Goal: Information Seeking & Learning: Check status

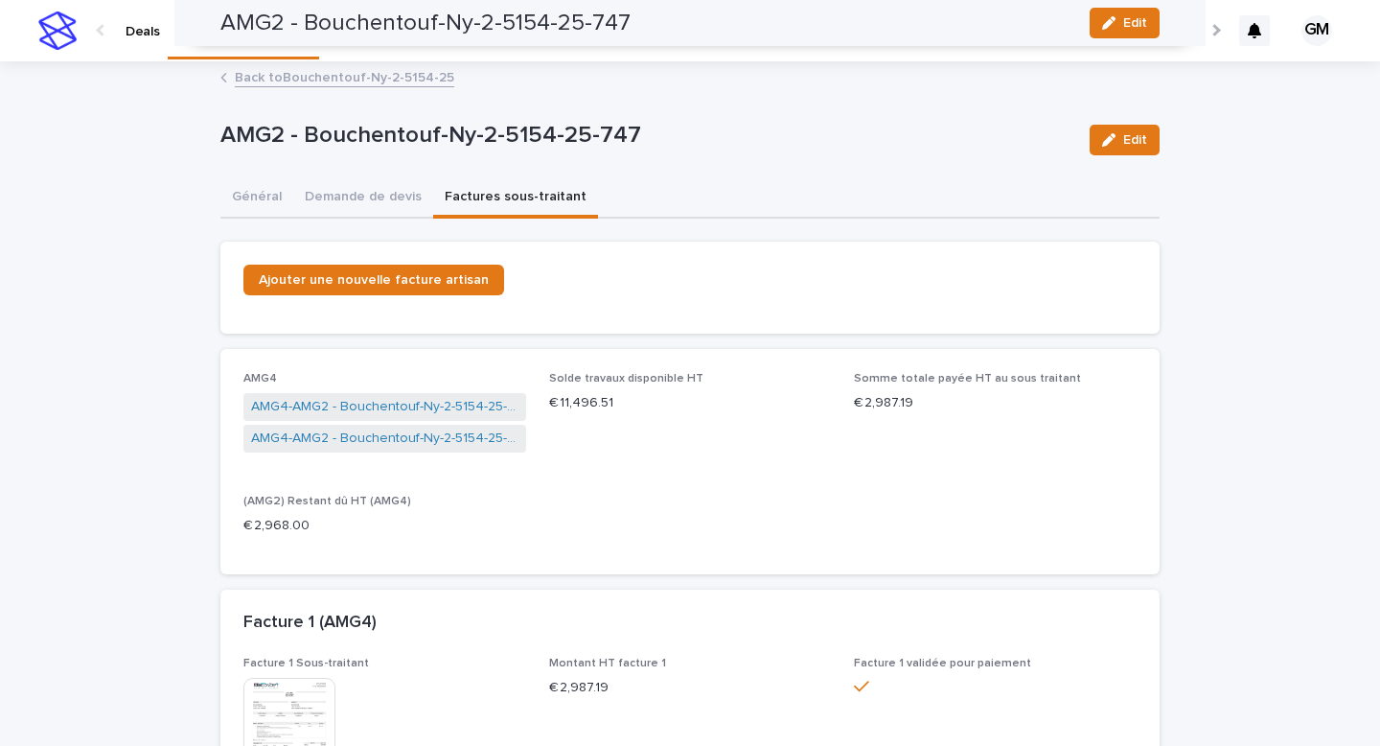
scroll to position [456, 0]
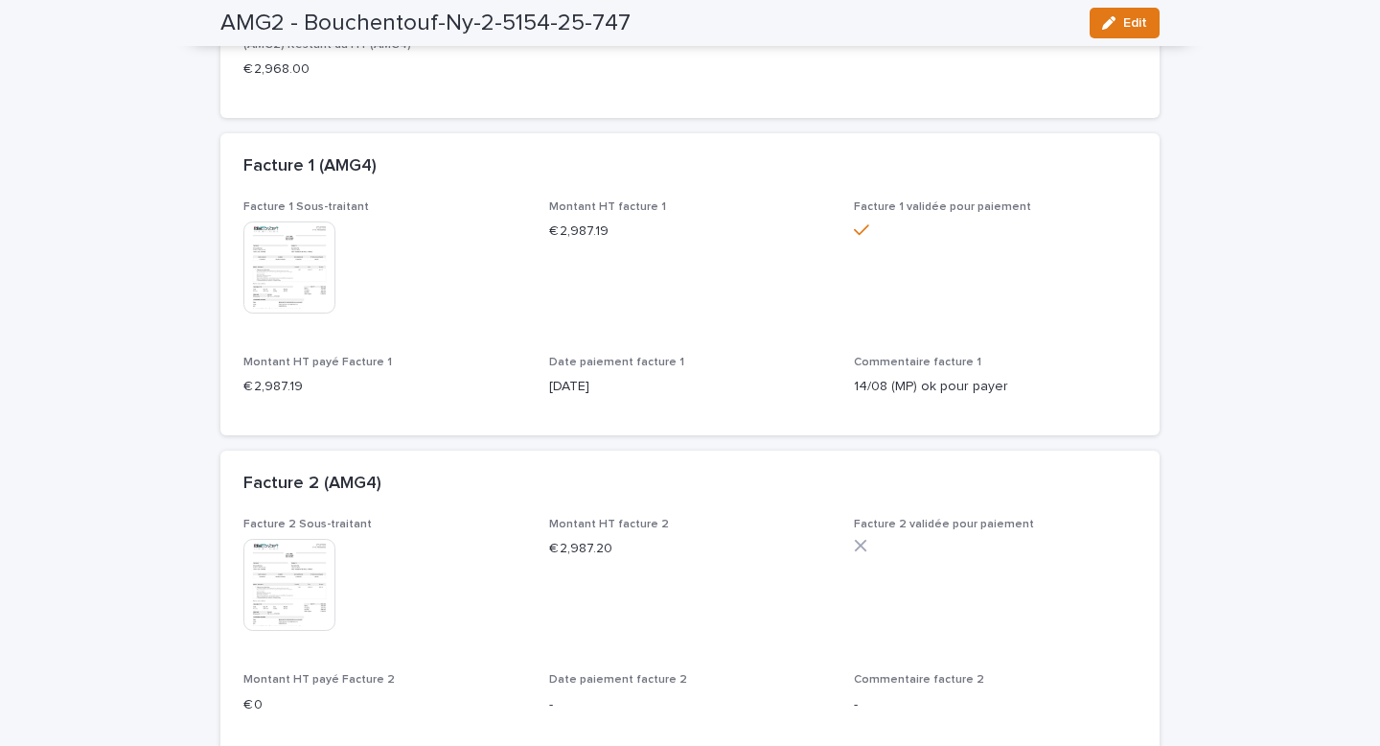
click at [1379, 139] on div "Loading... Saving… Loading... Saving… AMG2 - Bouchentouf-Ny-2-5154-25-747 Edit …" at bounding box center [690, 236] width 1380 height 1258
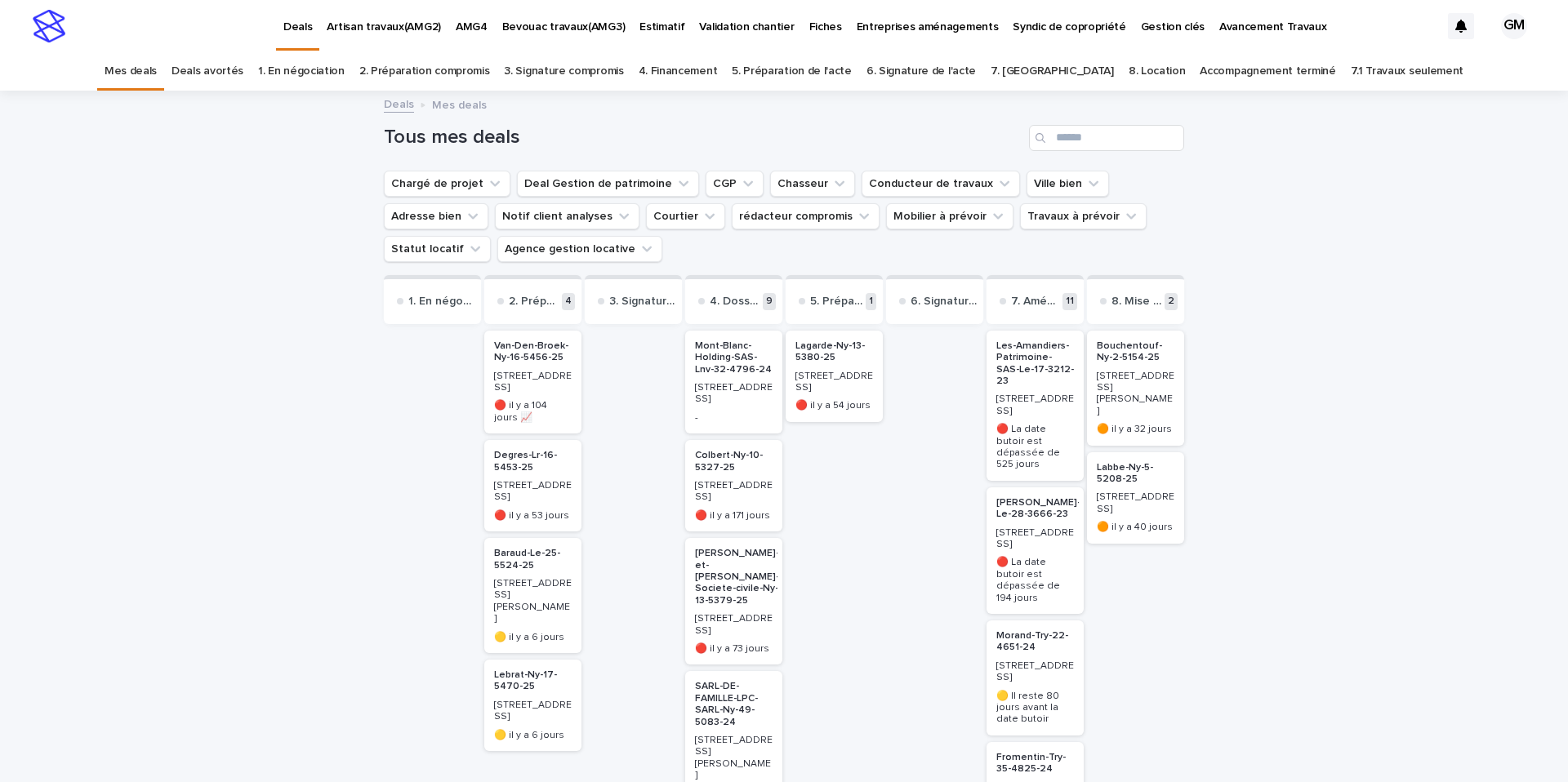
click at [474, 29] on p "AMG4" at bounding box center [471, 17] width 32 height 34
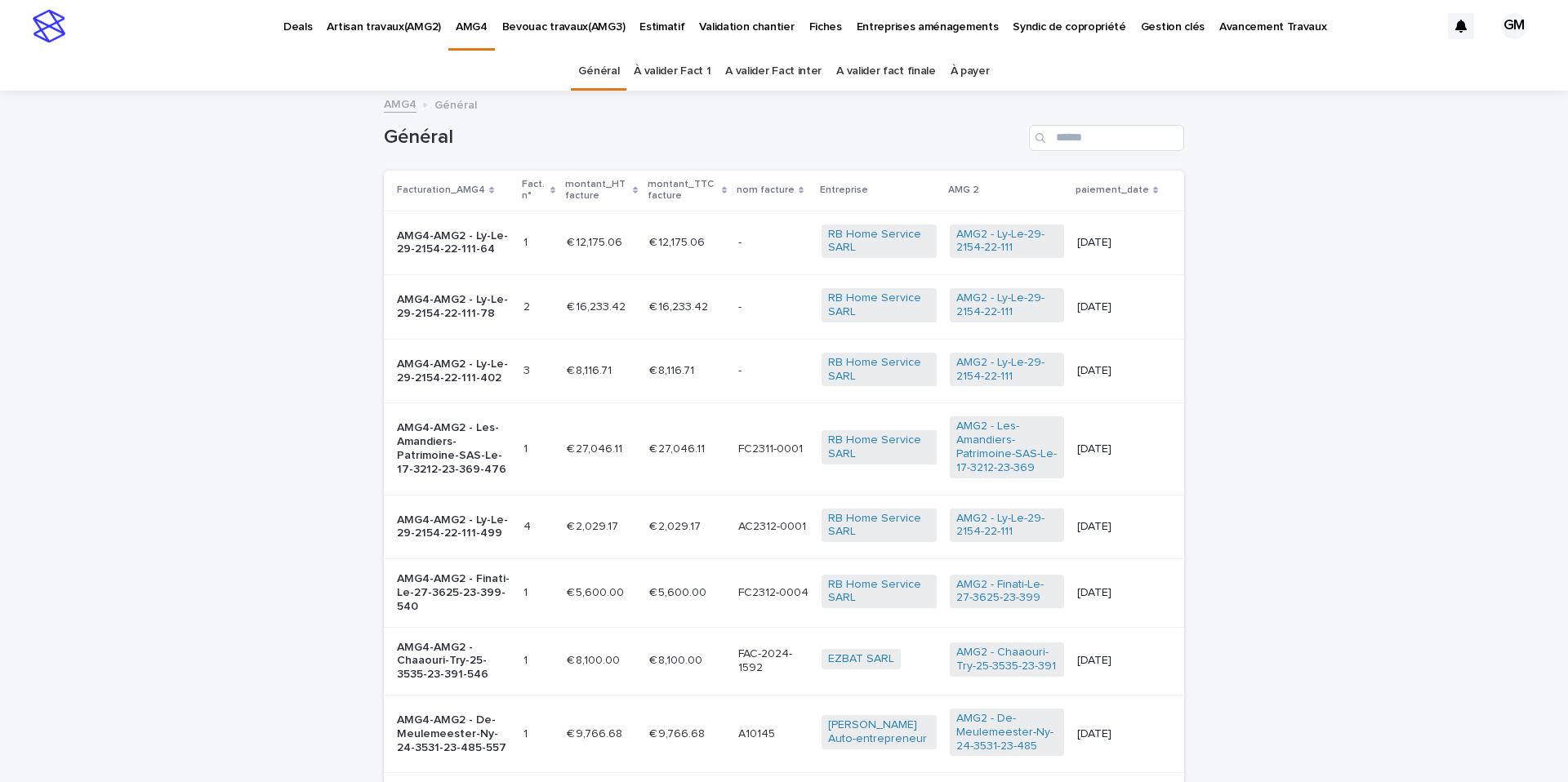
click at [709, 73] on link "À valider Fact 1" at bounding box center [672, 71] width 77 height 38
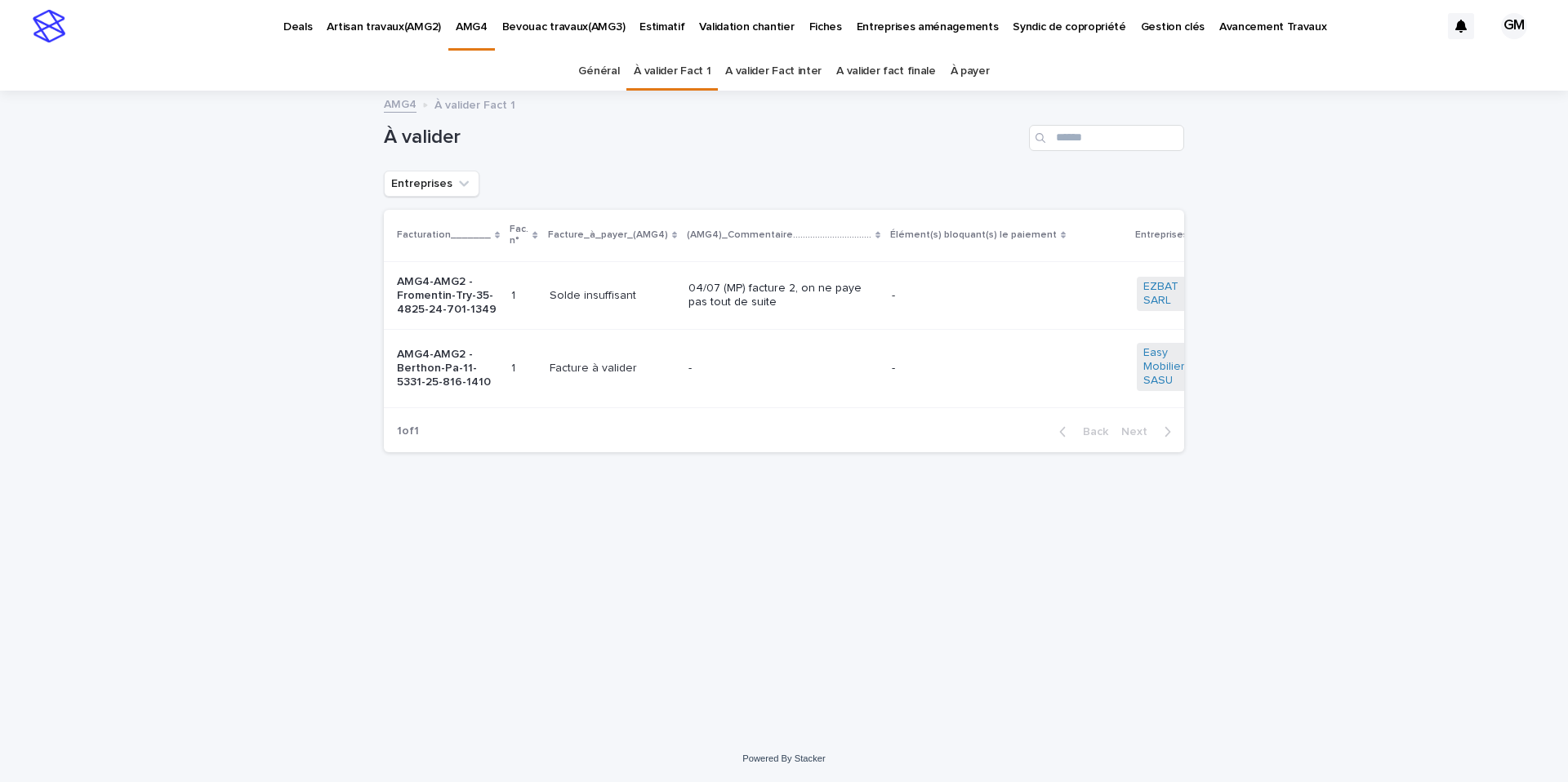
click at [778, 78] on link "A valider Fact inter" at bounding box center [773, 71] width 96 height 38
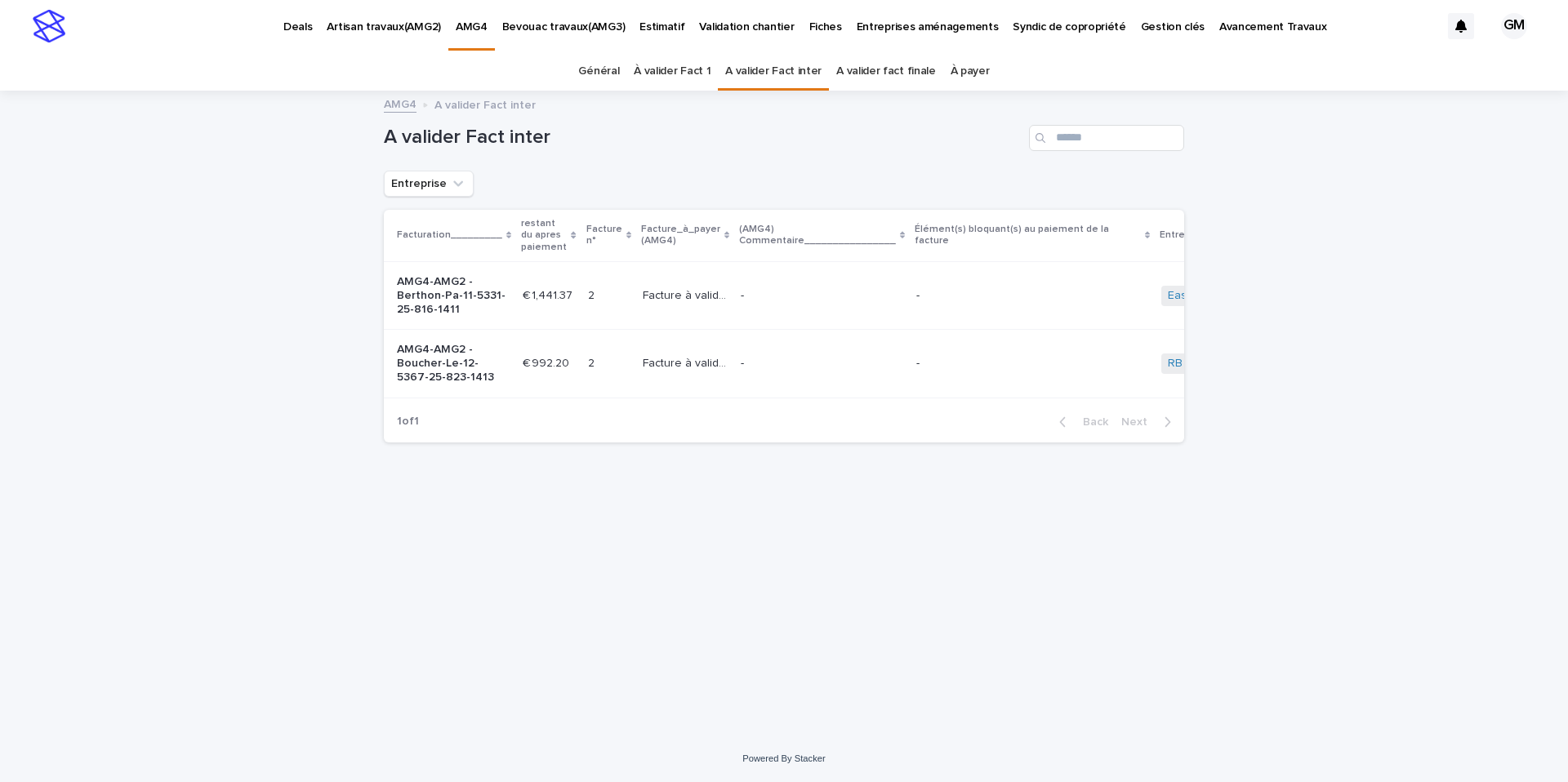
click at [891, 74] on link "A valider fact finale" at bounding box center [886, 71] width 100 height 38
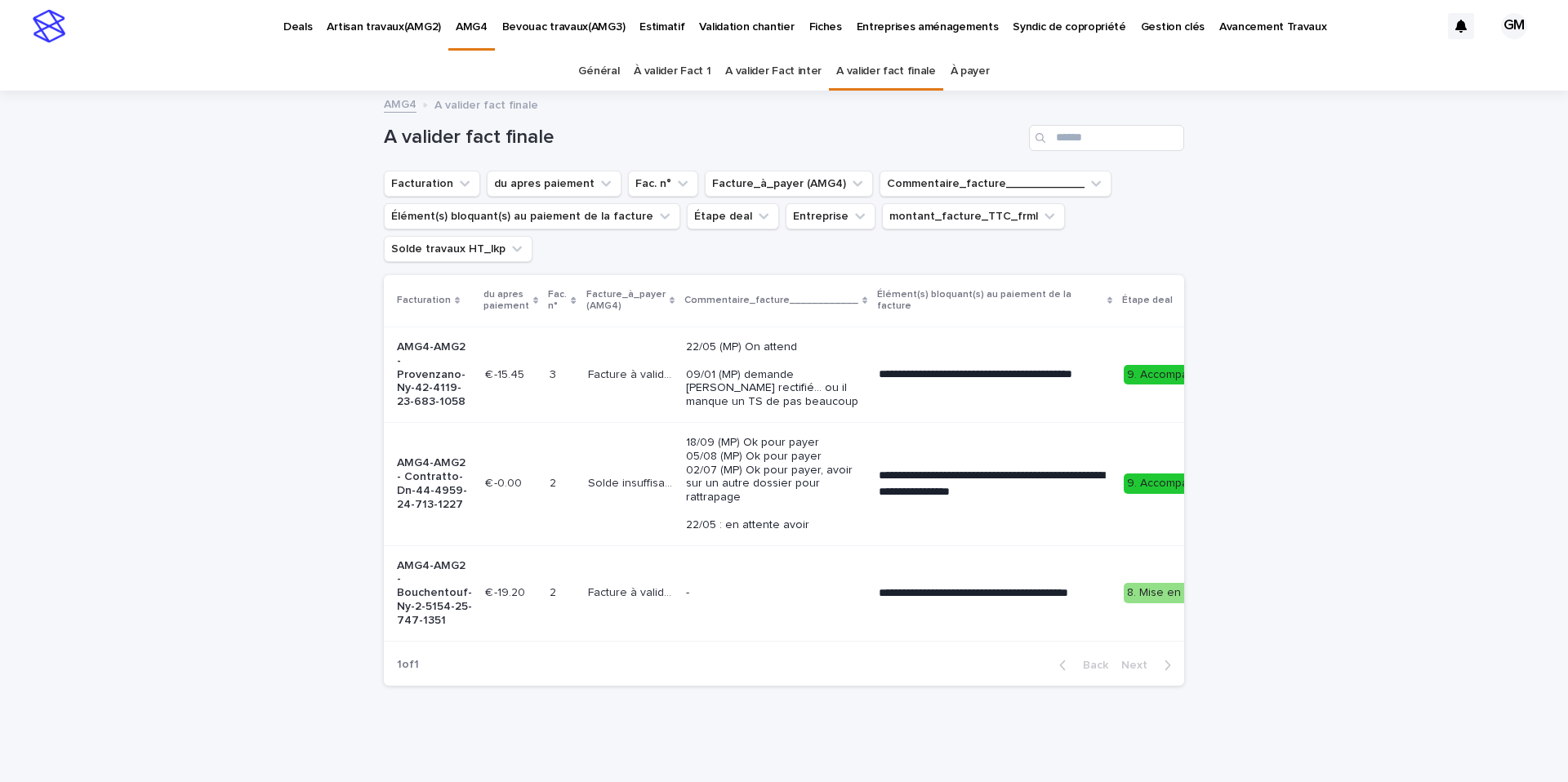
click at [610, 73] on link "Général" at bounding box center [599, 71] width 41 height 38
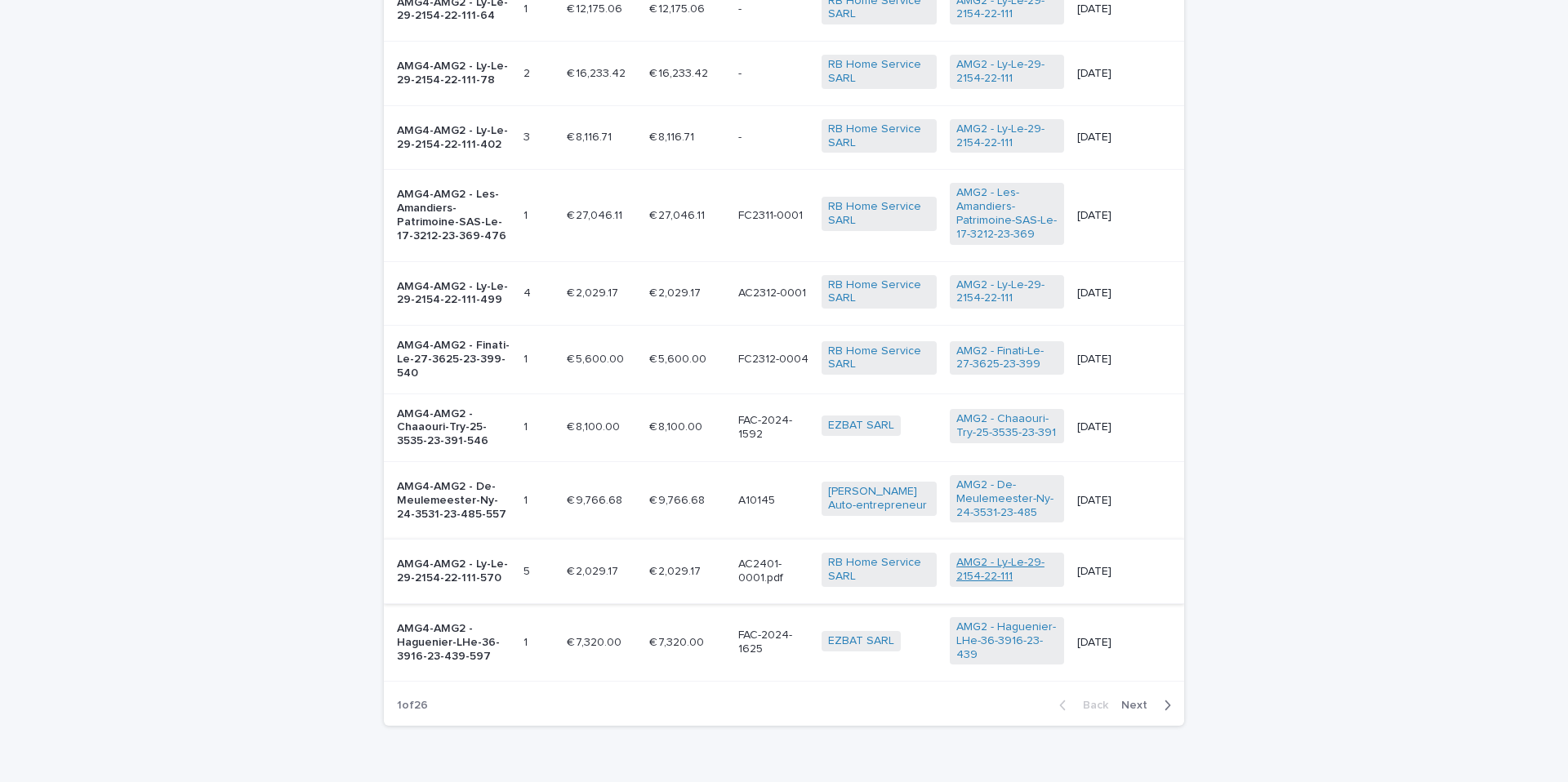
scroll to position [239, 0]
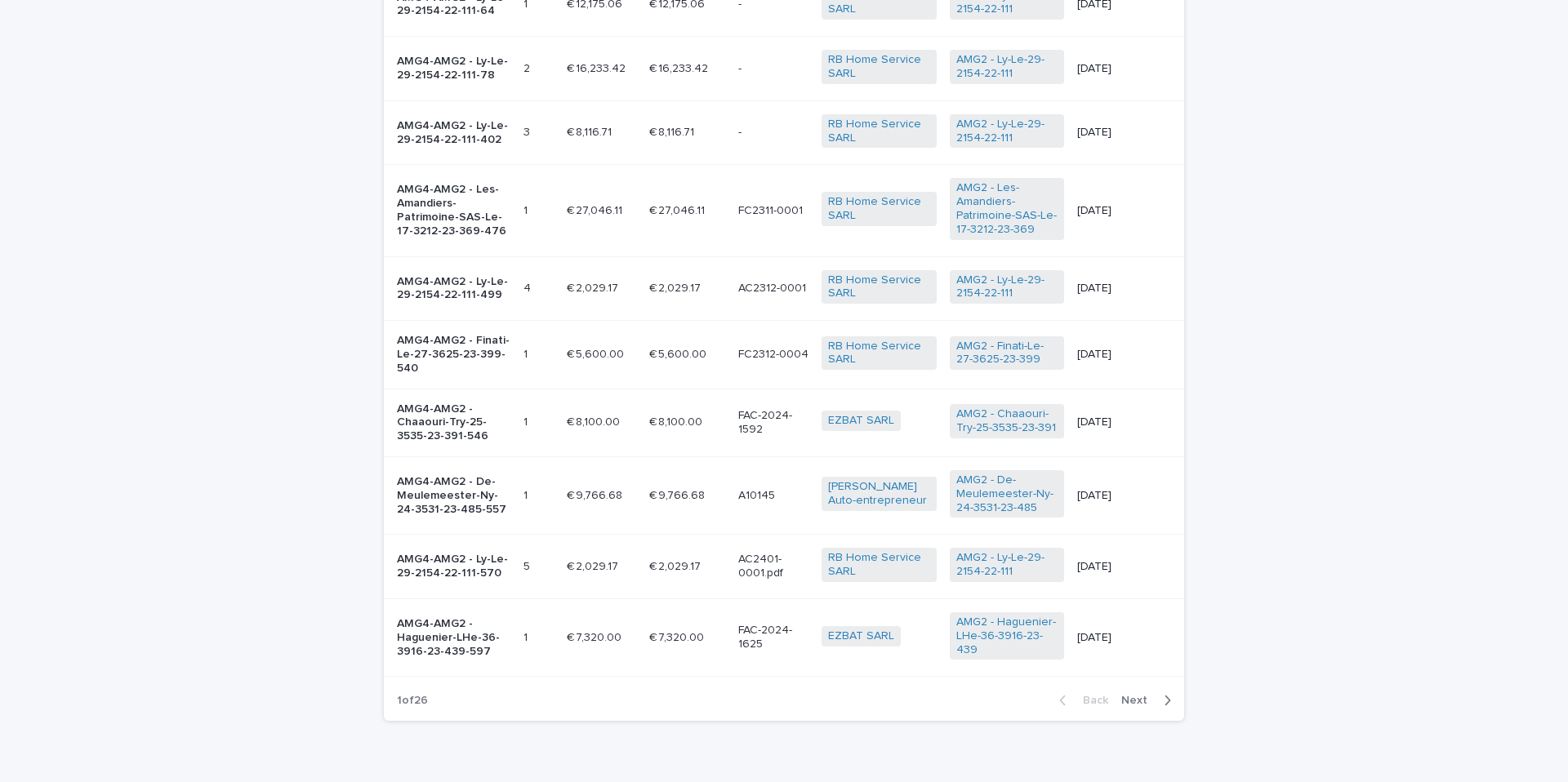
click at [1145, 695] on span "Next" at bounding box center [1139, 700] width 36 height 11
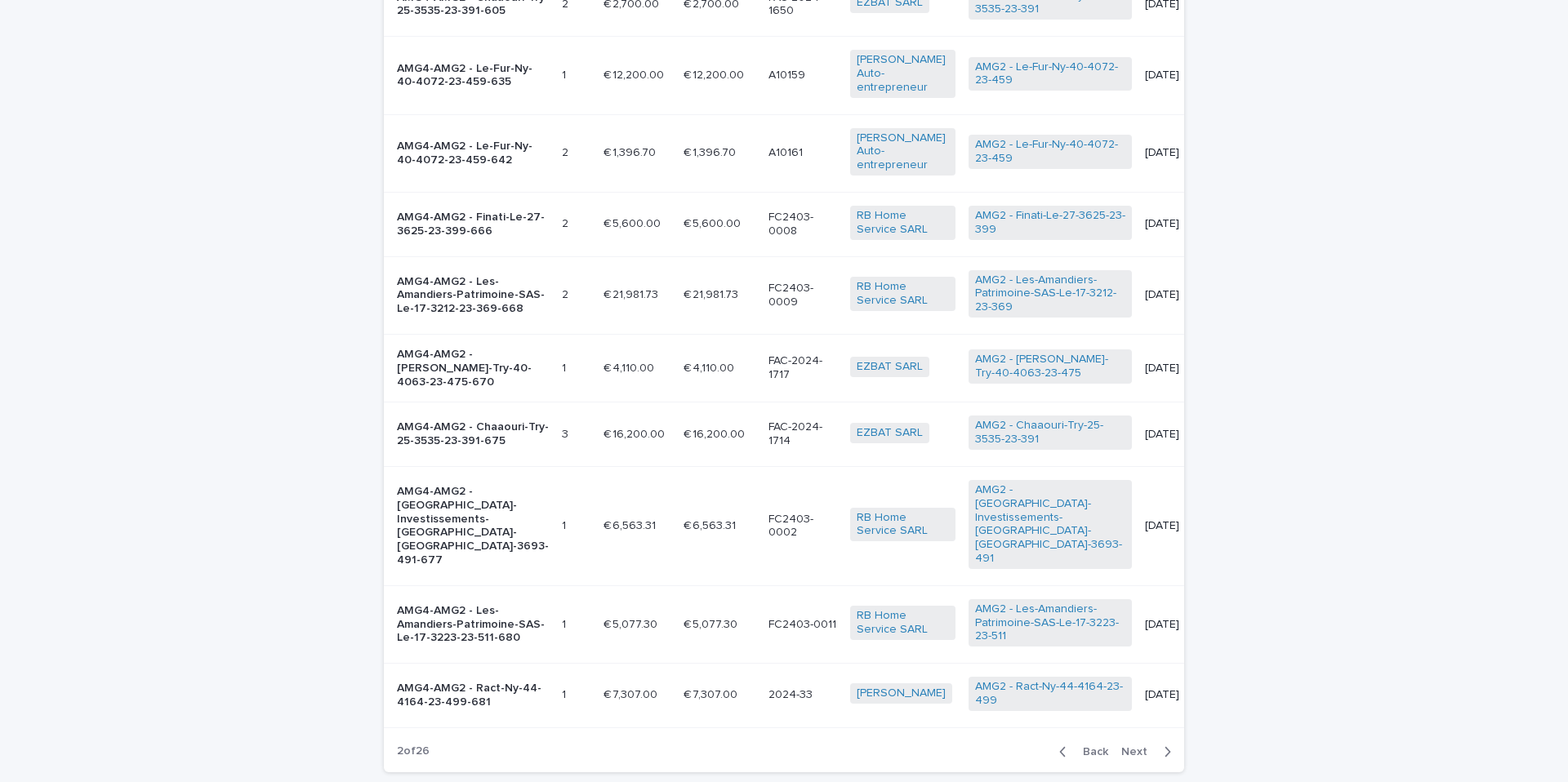
scroll to position [261, 0]
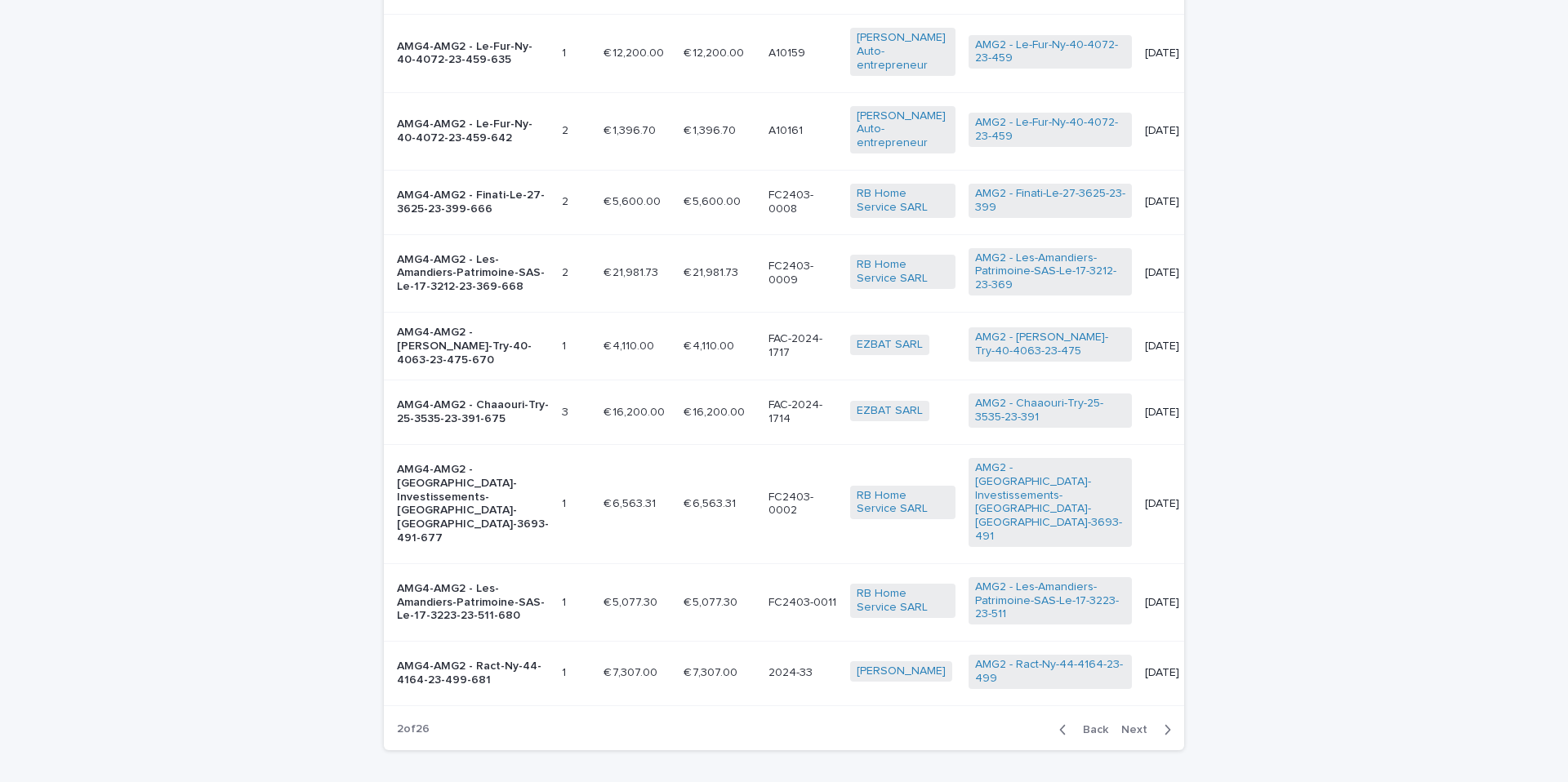
click at [1143, 686] on div "Facturation_AMG4 Fact. n° montant_HT facture montant_TTC facture nom facture En…" at bounding box center [784, 310] width 800 height 799
click at [1142, 686] on div "Facturation_AMG4 Fact. n° montant_HT facture montant_TTC facture nom facture En…" at bounding box center [784, 310] width 800 height 799
click at [1142, 685] on div "Facturation_AMG4 Fact. n° montant_HT facture montant_TTC facture nom facture En…" at bounding box center [784, 310] width 800 height 799
click at [1136, 724] on span "Next" at bounding box center [1139, 729] width 36 height 11
click at [1094, 724] on span "Back" at bounding box center [1090, 729] width 35 height 11
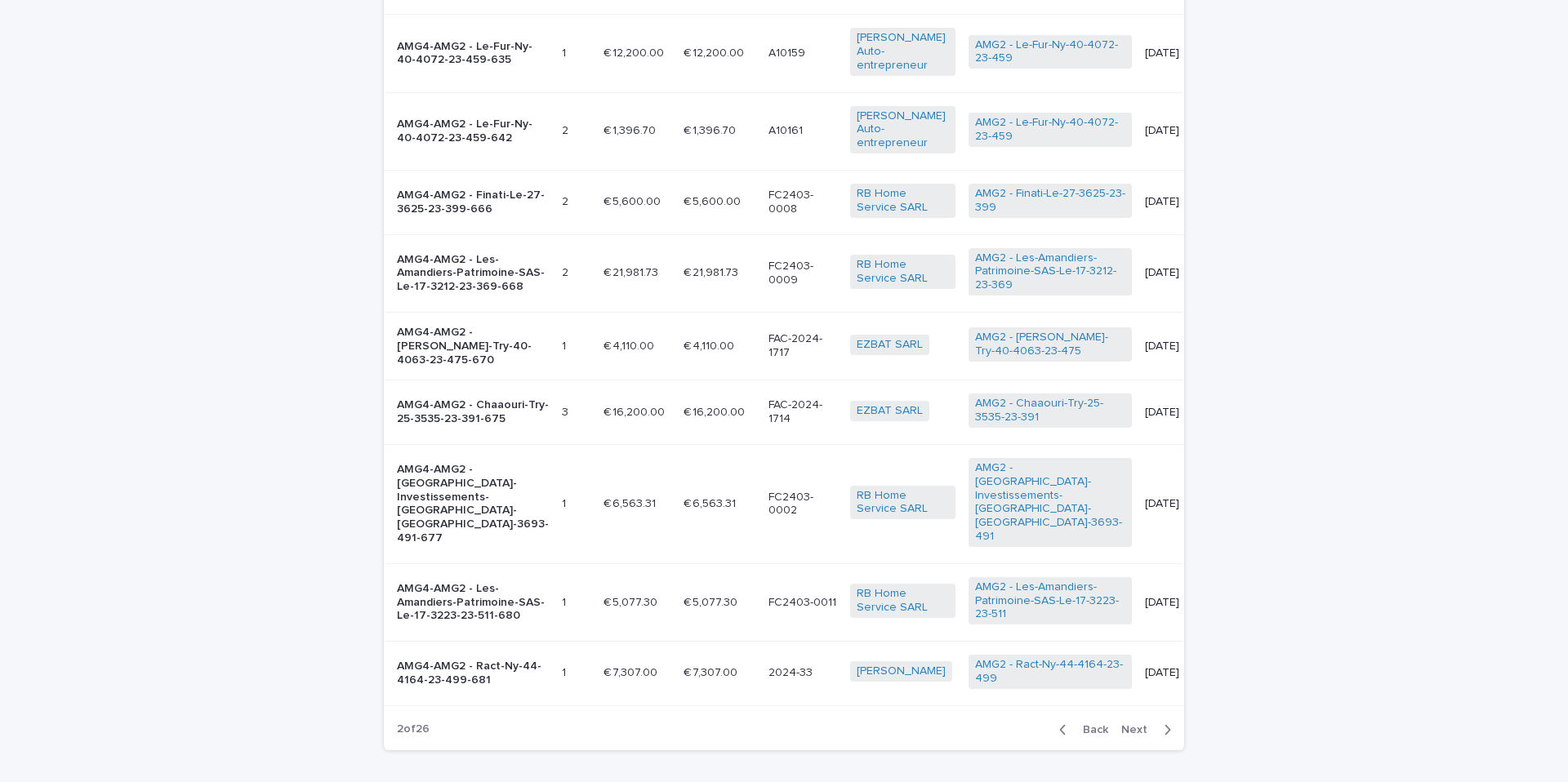
click at [1094, 724] on span "Back" at bounding box center [1090, 729] width 35 height 11
click at [1094, 710] on div "Général Facturation_AMG4 Fact. n° montant_HT facture montant_TTC facture nom fa…" at bounding box center [784, 298] width 800 height 932
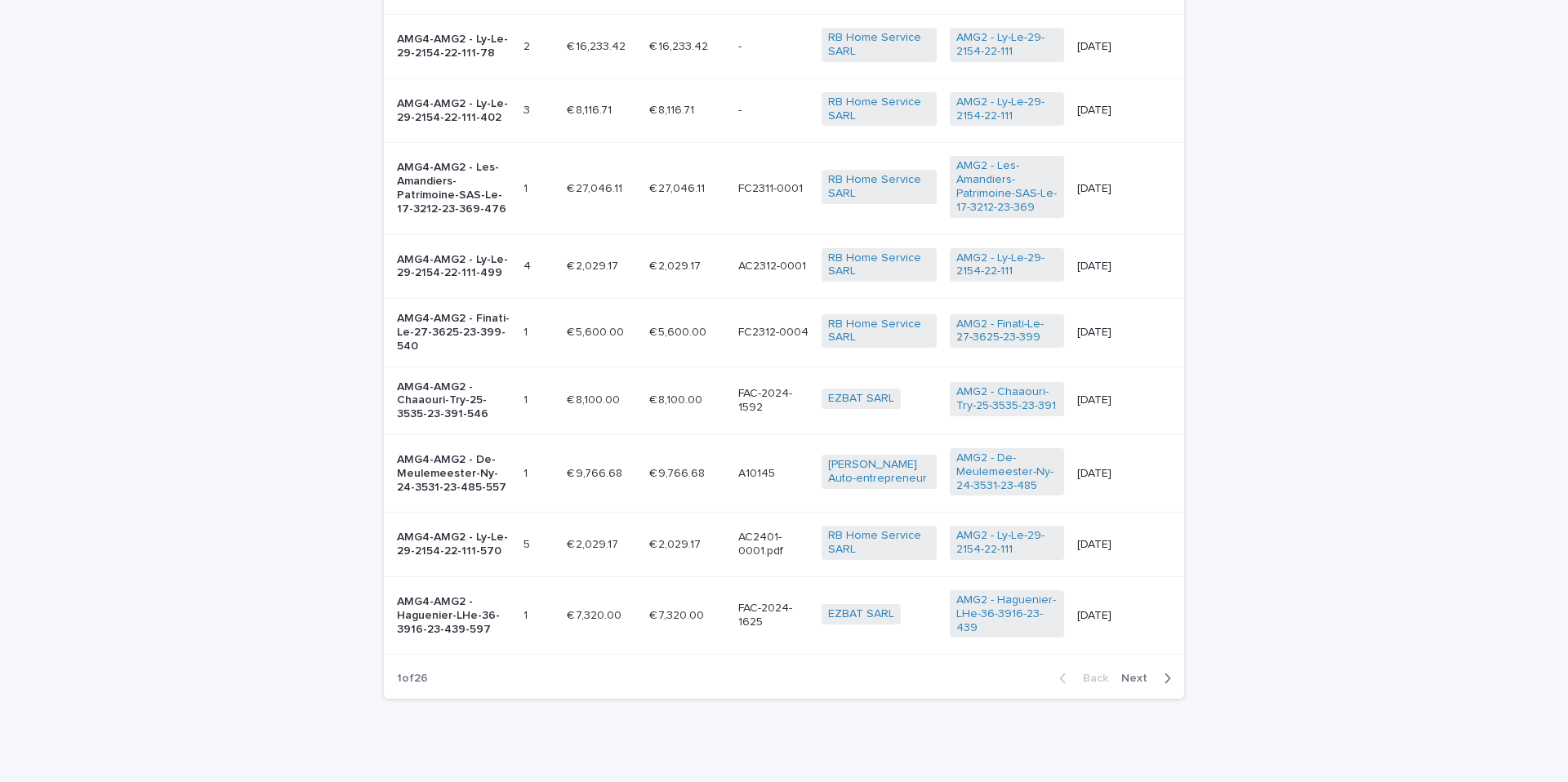
scroll to position [239, 0]
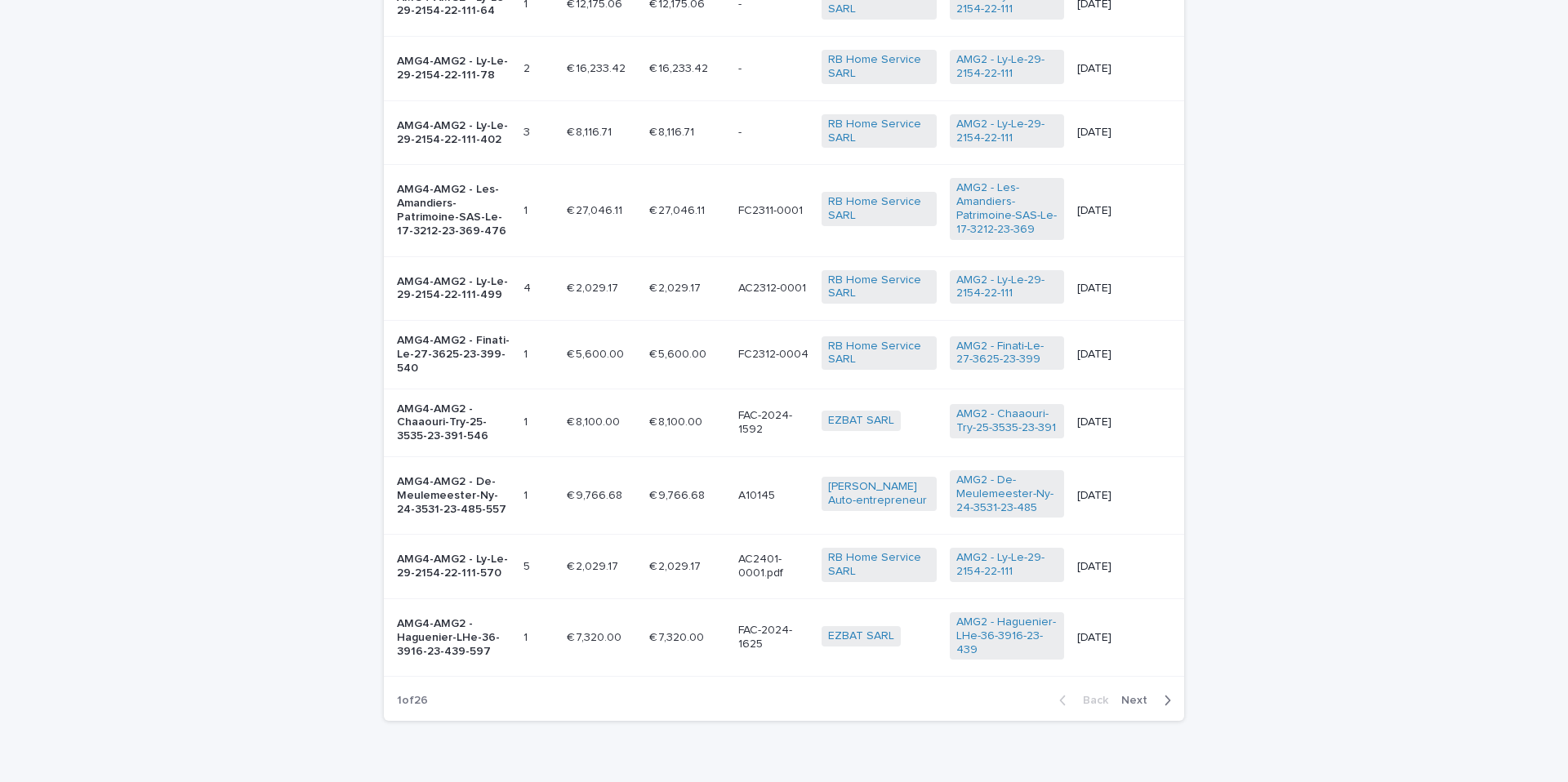
click at [1094, 710] on div "Général Facturation_AMG4 Fact. n° montant_HT facture montant_TTC facture nom fa…" at bounding box center [784, 294] width 800 height 881
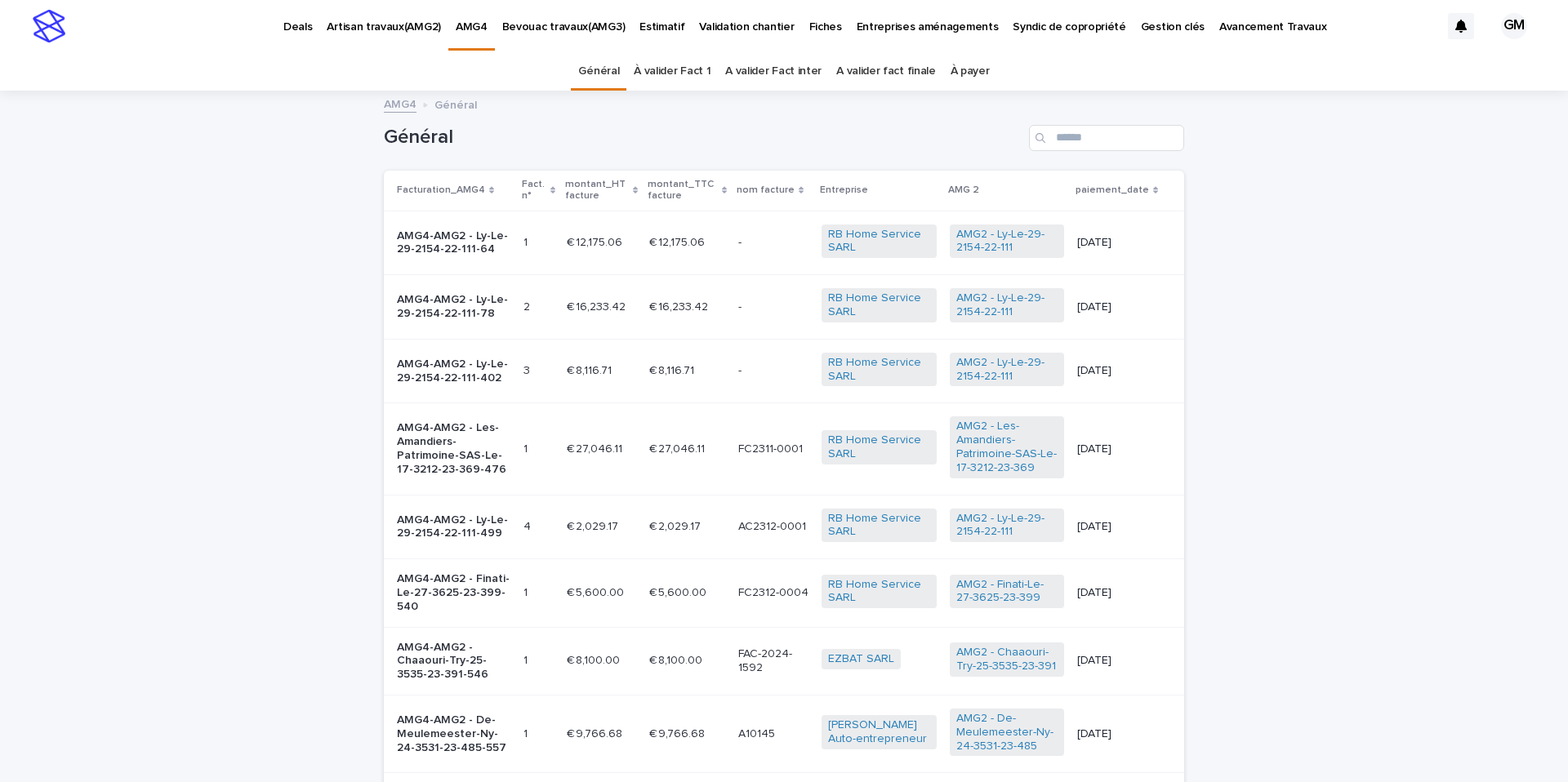
click at [663, 76] on link "À valider Fact 1" at bounding box center [672, 71] width 77 height 38
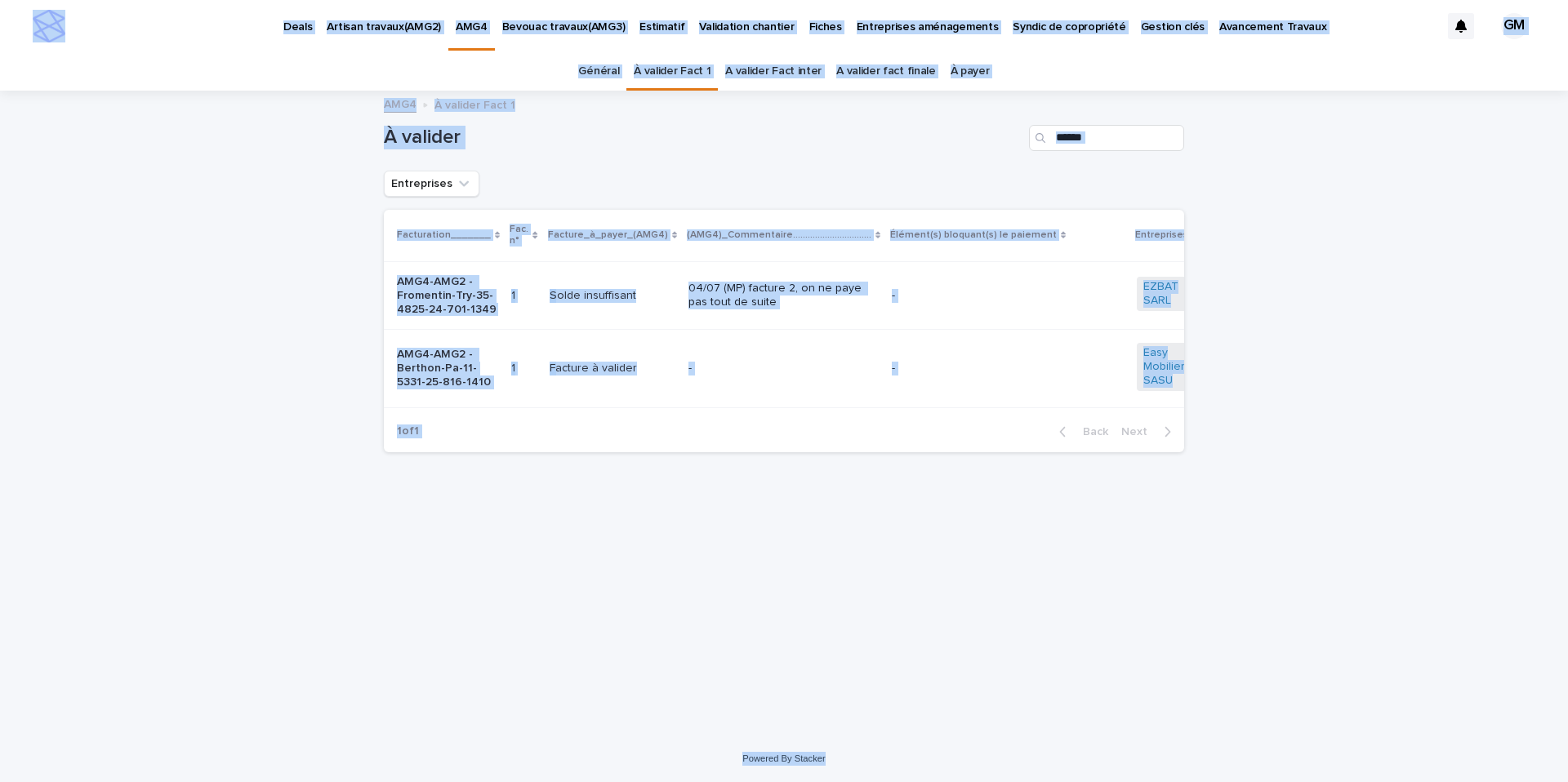
click at [314, 409] on div "Loading... Saving… Loading... Saving… À valider Entreprises Facturation_______ …" at bounding box center [784, 413] width 1568 height 643
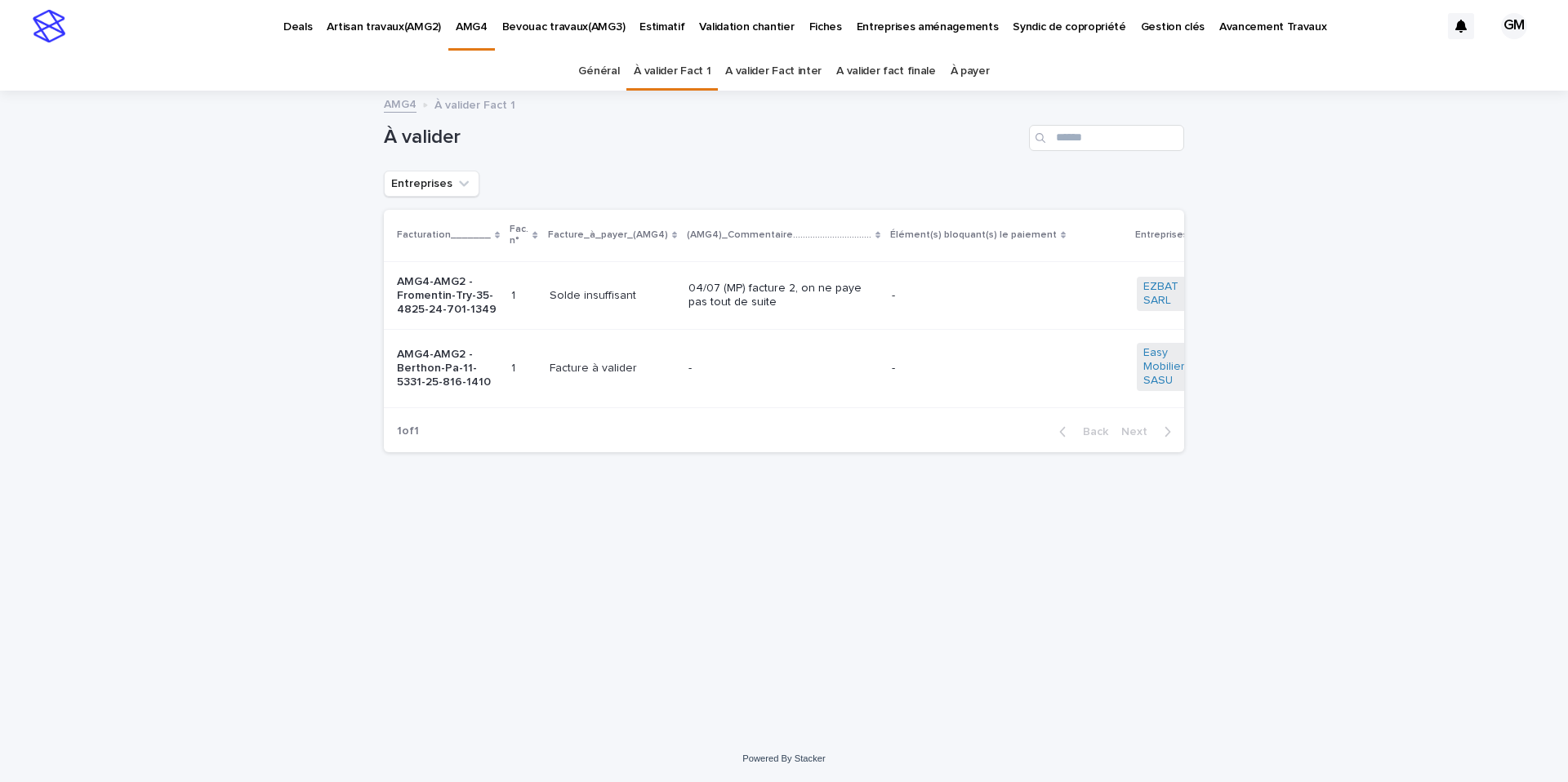
click at [288, 232] on div "Loading... Saving… Loading... Saving… À valider Entreprises Facturation_______ …" at bounding box center [784, 413] width 1568 height 643
click at [840, 70] on link "A valider fact finale" at bounding box center [886, 71] width 100 height 38
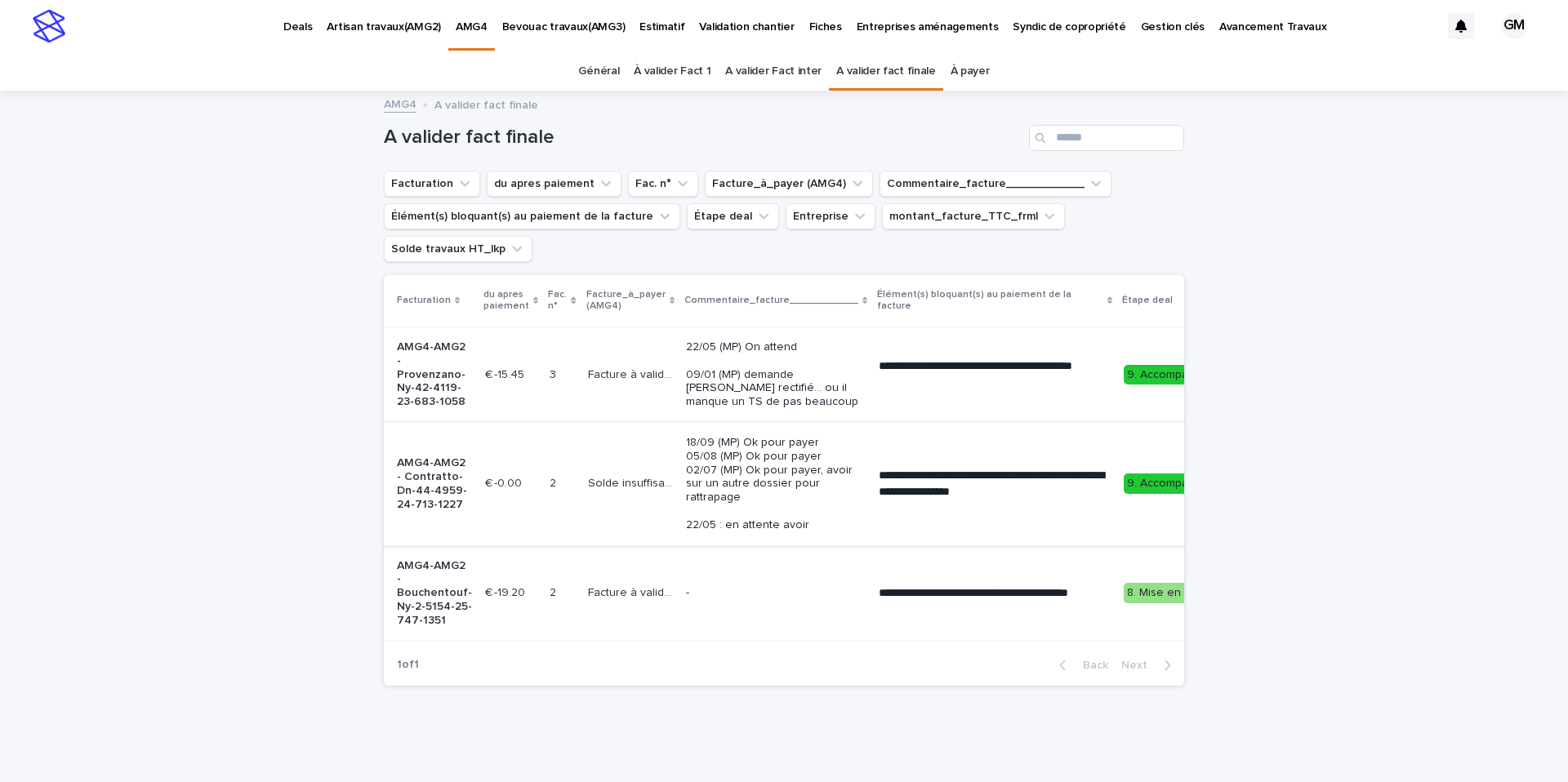
scroll to position [25, 0]
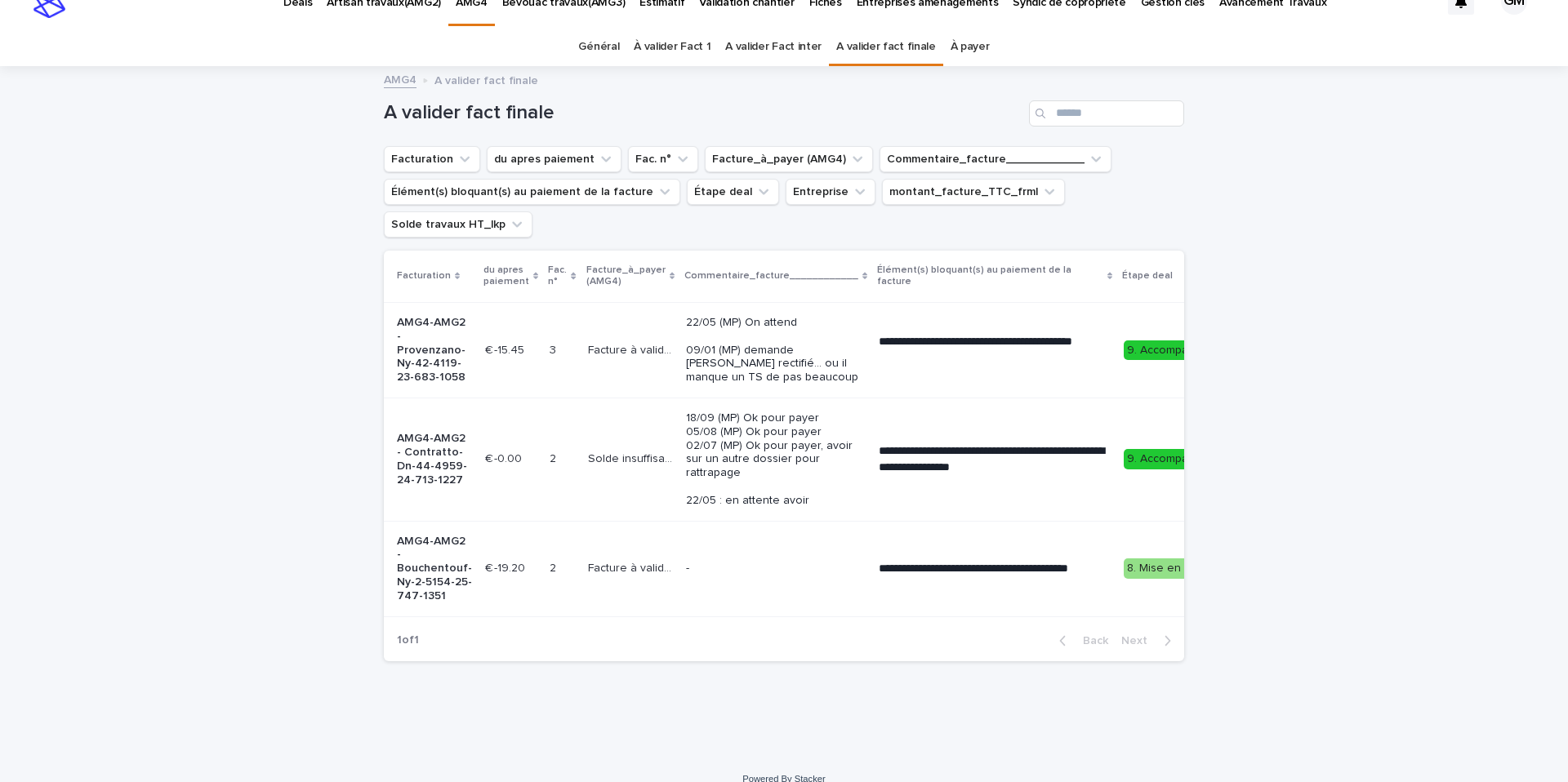
click at [752, 62] on link "A valider Fact inter" at bounding box center [773, 47] width 96 height 38
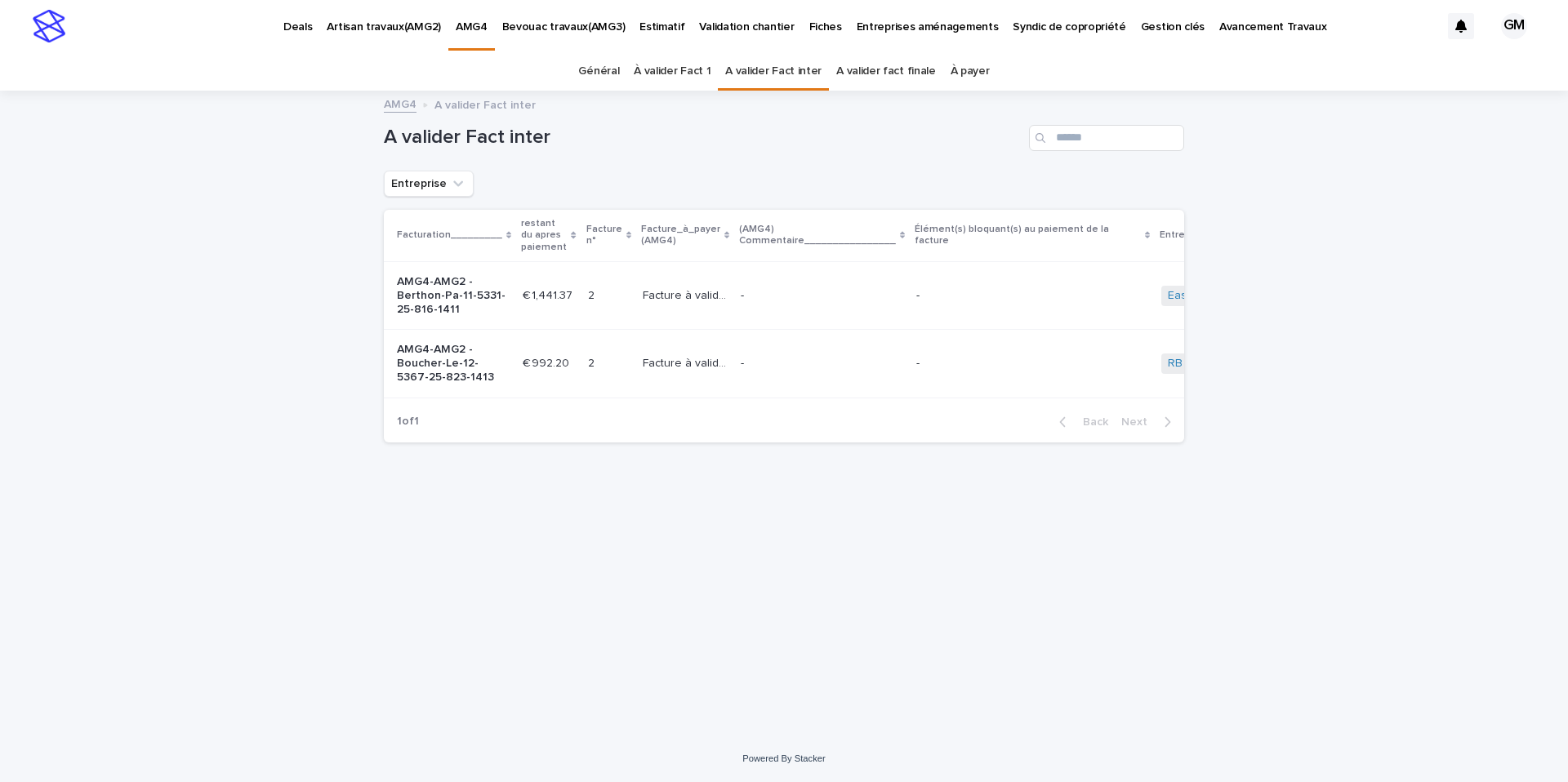
click at [955, 81] on link "À payer" at bounding box center [970, 71] width 39 height 38
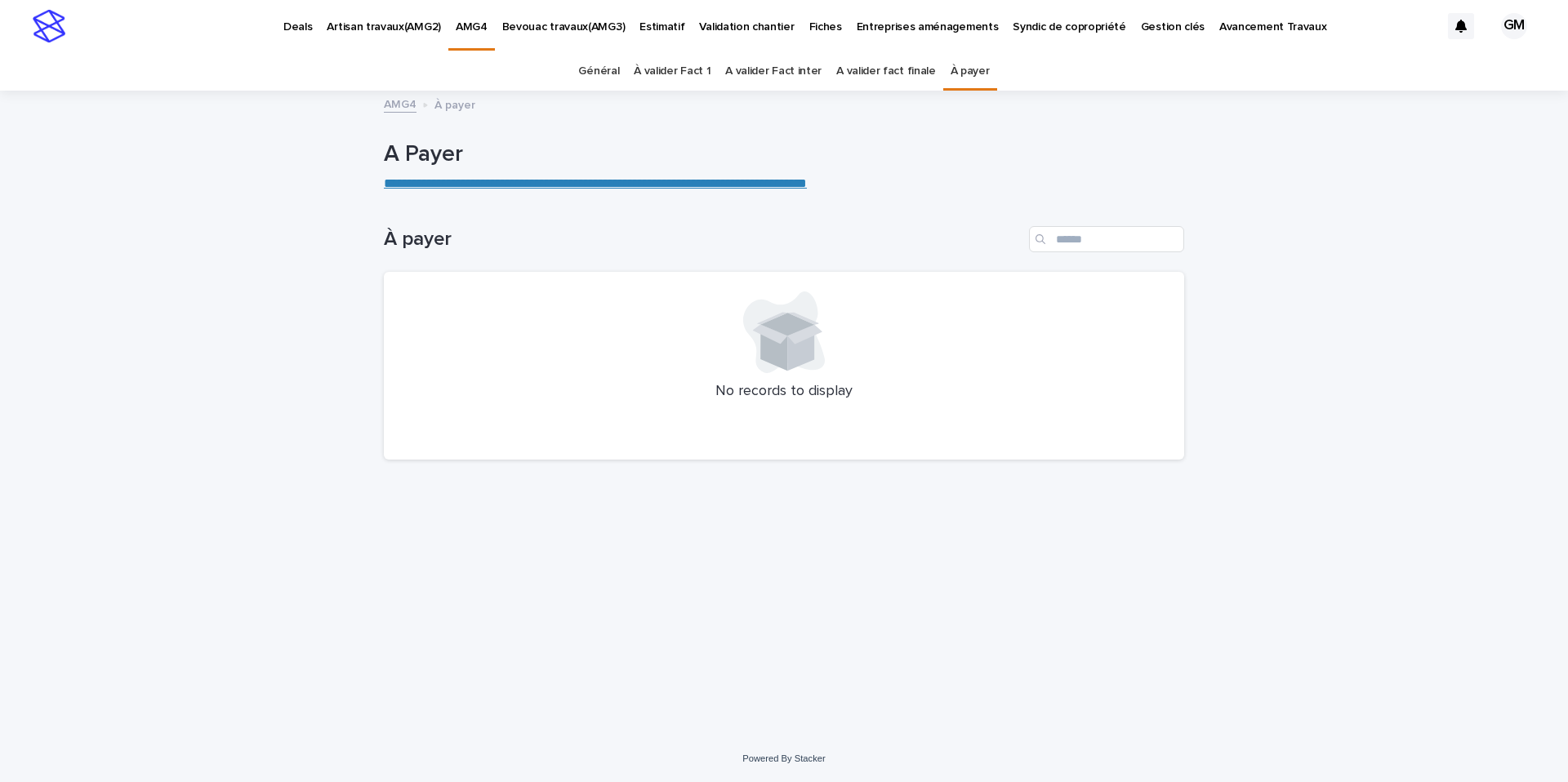
click at [646, 75] on link "À valider Fact 1" at bounding box center [672, 71] width 77 height 38
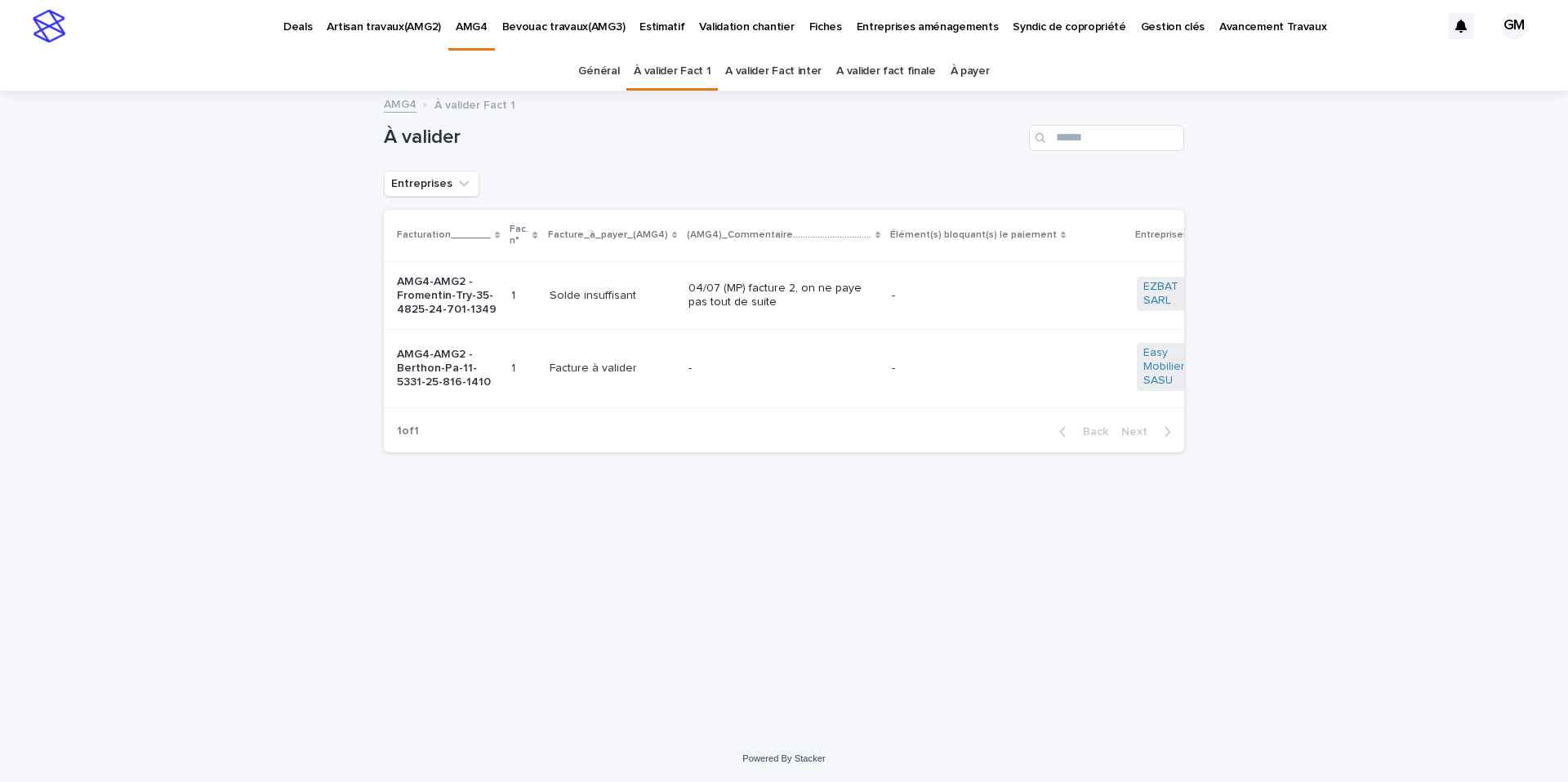
click at [386, 28] on p "Artisan travaux(AMG2)" at bounding box center [383, 17] width 114 height 34
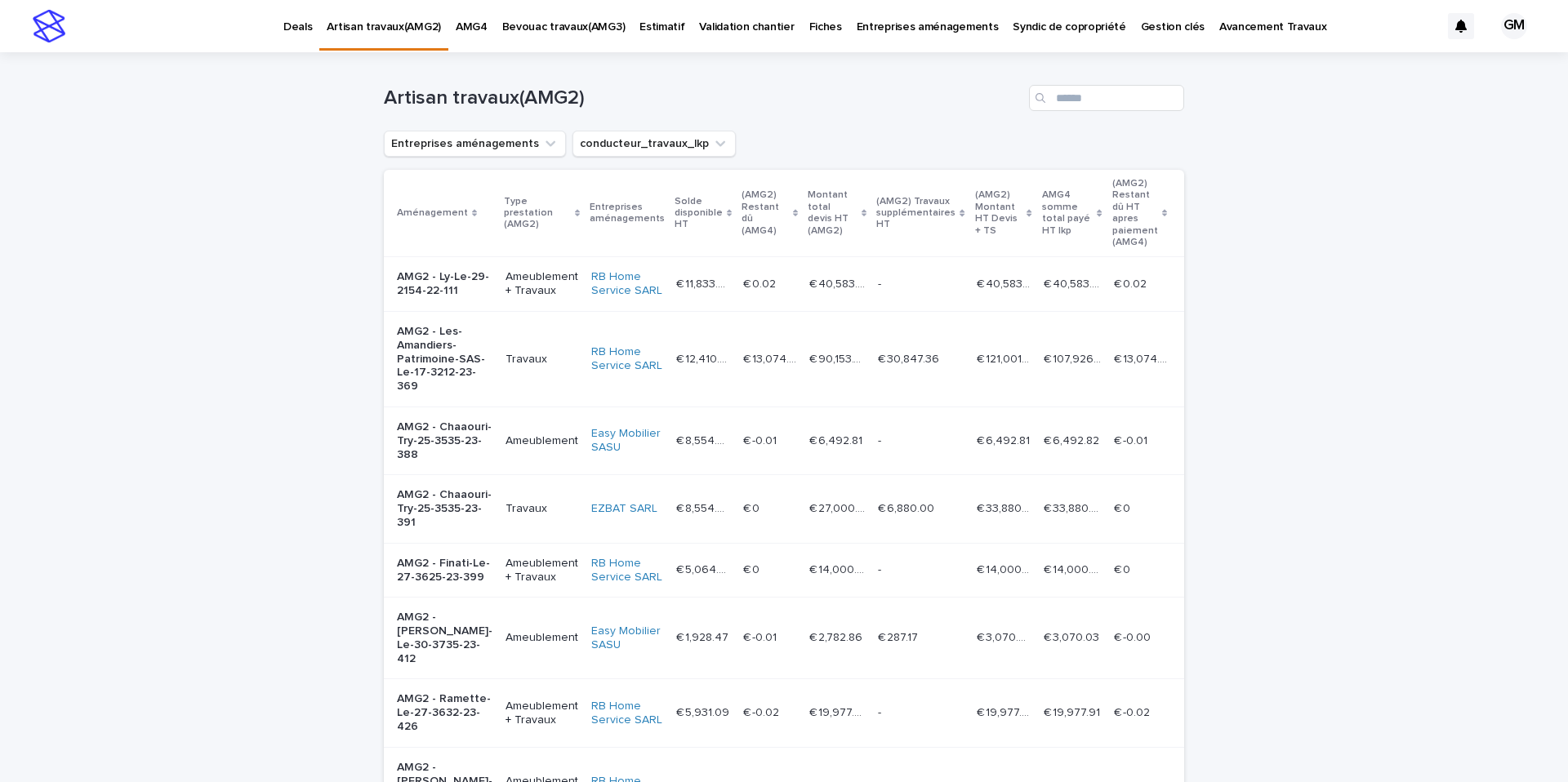
click at [469, 27] on p "AMG4" at bounding box center [471, 17] width 32 height 34
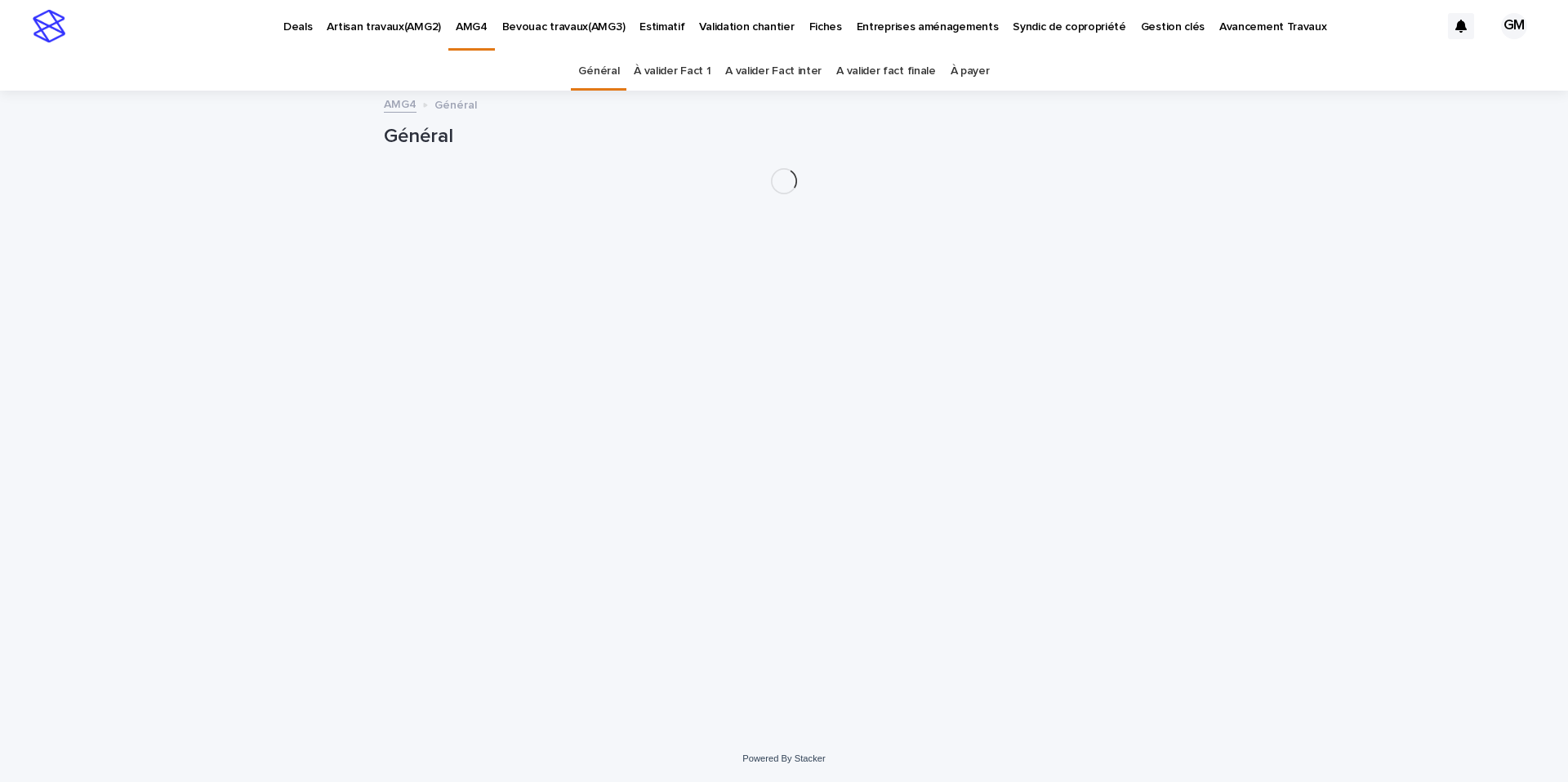
click at [385, 32] on p "Artisan travaux(AMG2)" at bounding box center [383, 17] width 114 height 34
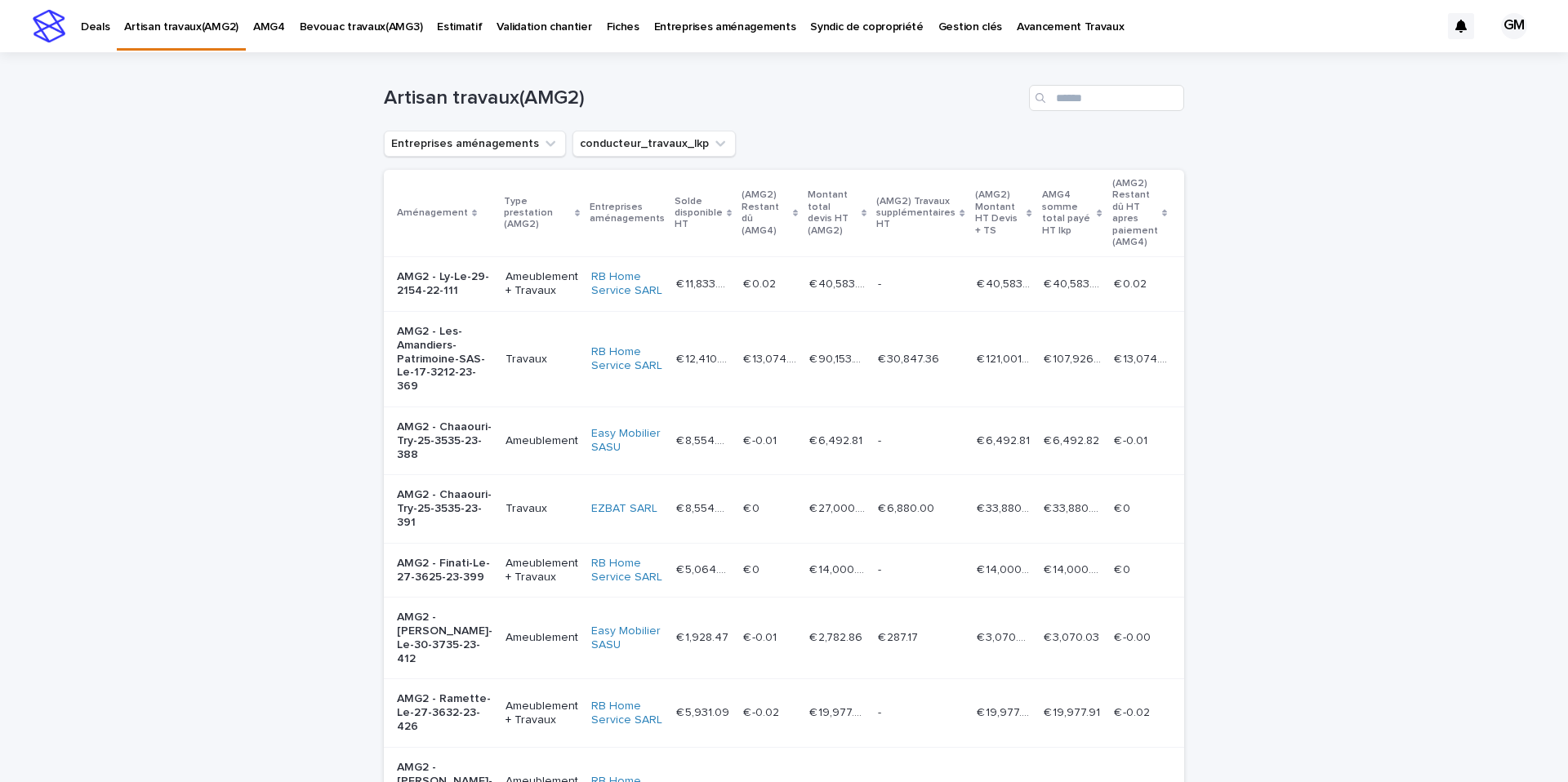
drag, startPoint x: 385, startPoint y: 32, endPoint x: 545, endPoint y: 32, distance: 160.0
click at [423, 32] on p "Bevouac travaux(AMG3)" at bounding box center [361, 17] width 123 height 34
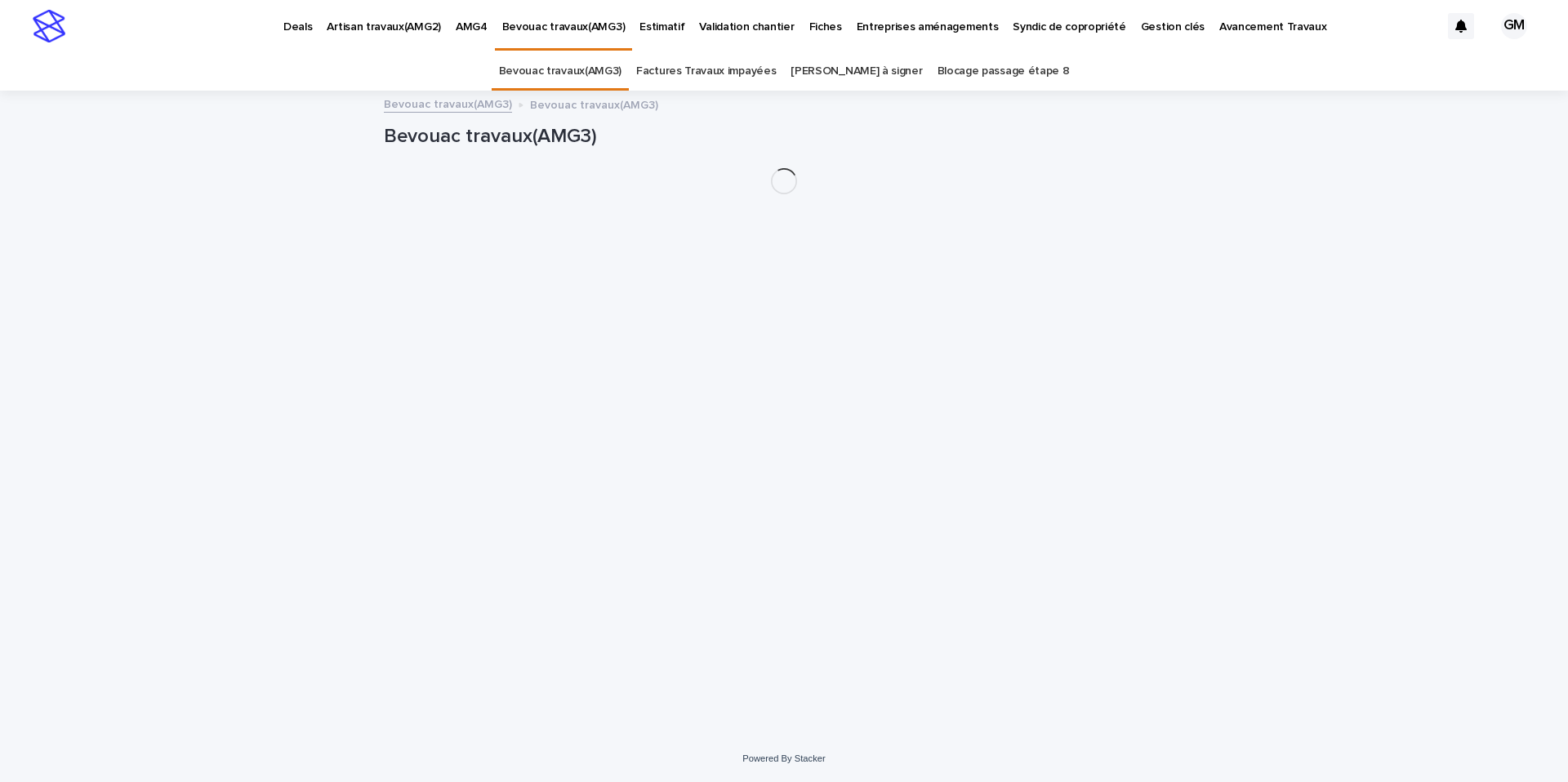
click at [554, 28] on p "Bevouac travaux(AMG3)" at bounding box center [564, 17] width 123 height 34
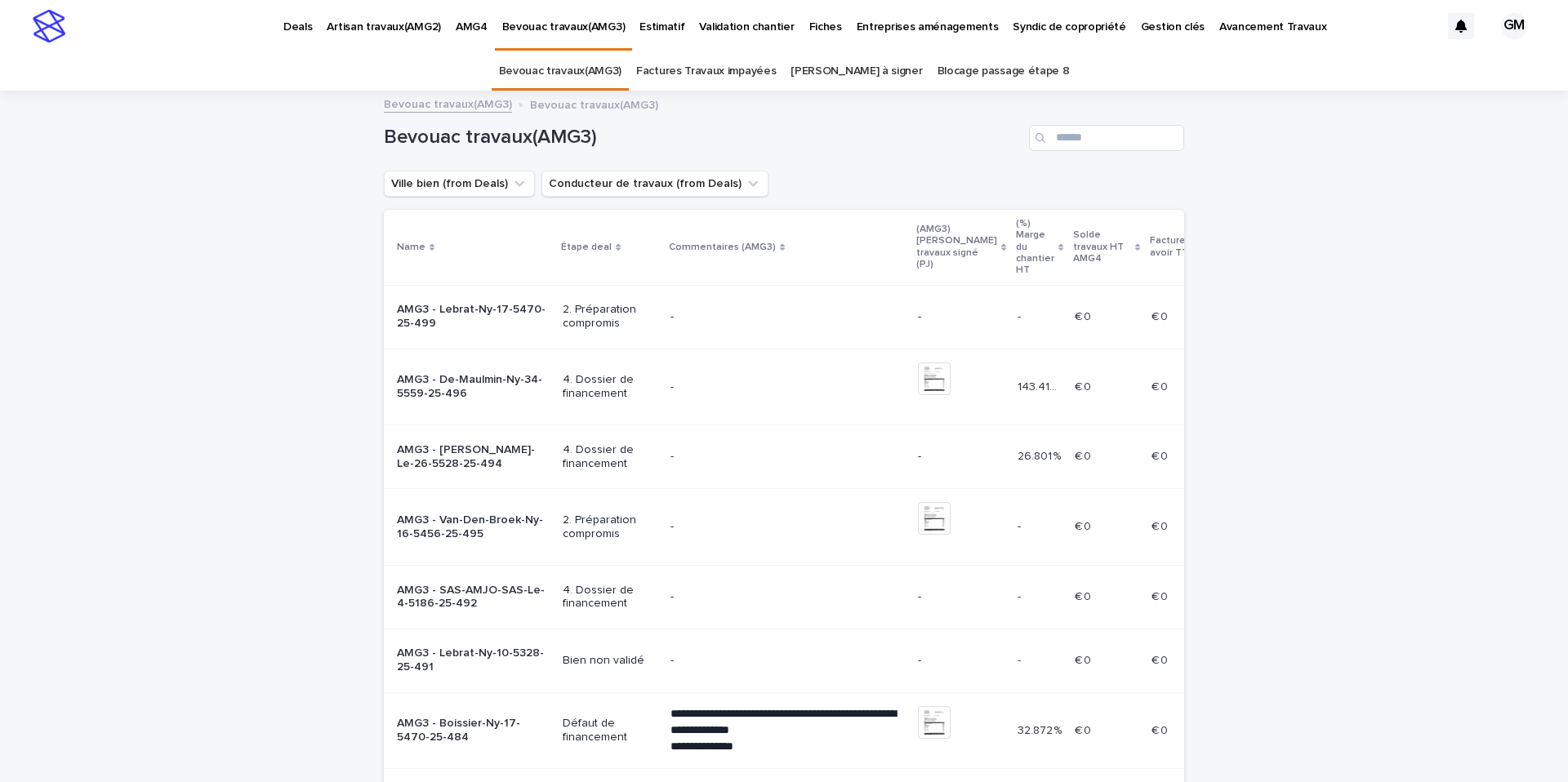
click at [741, 74] on link "Factures Travaux impayées" at bounding box center [706, 71] width 140 height 38
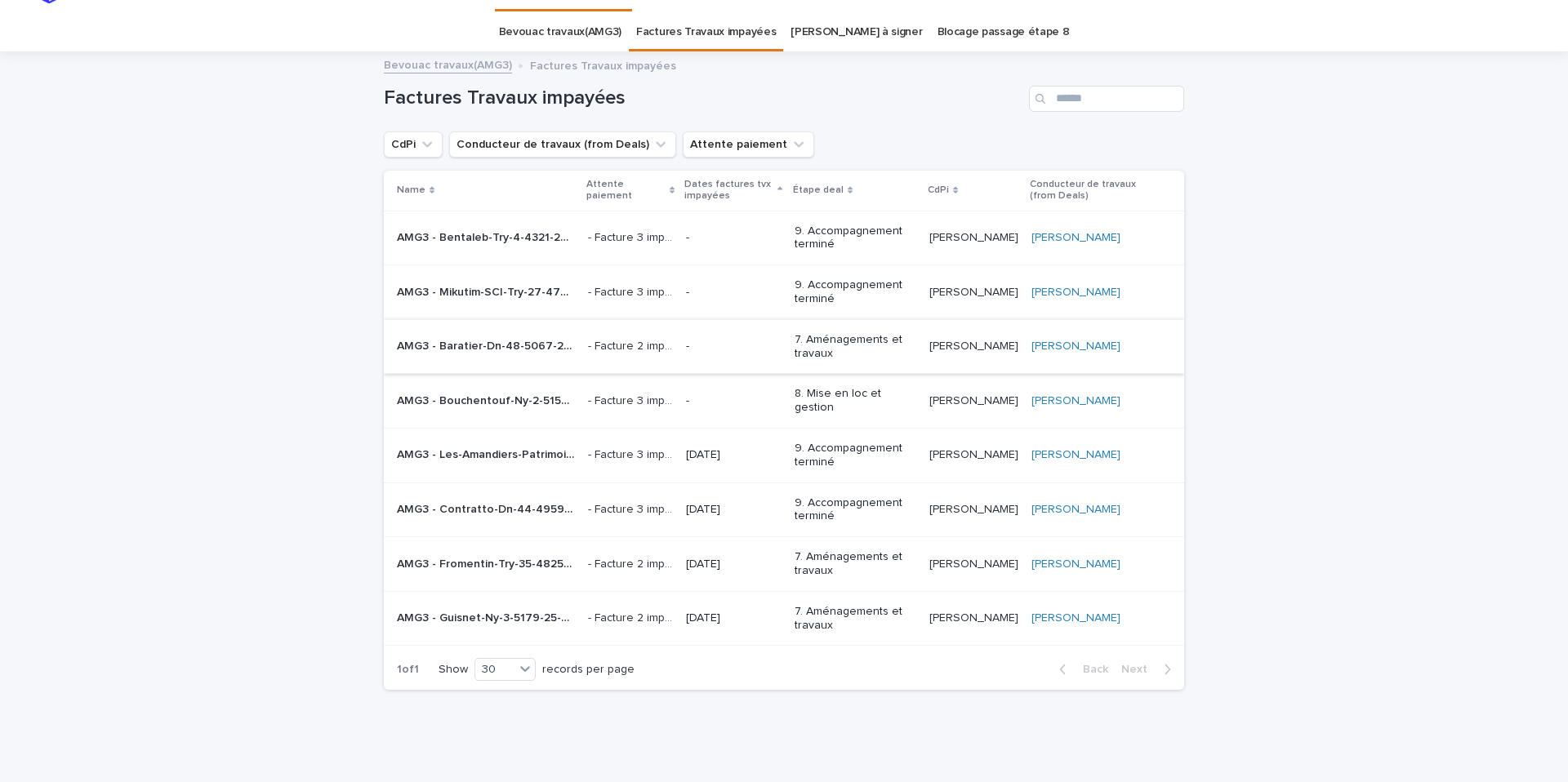
scroll to position [74, 0]
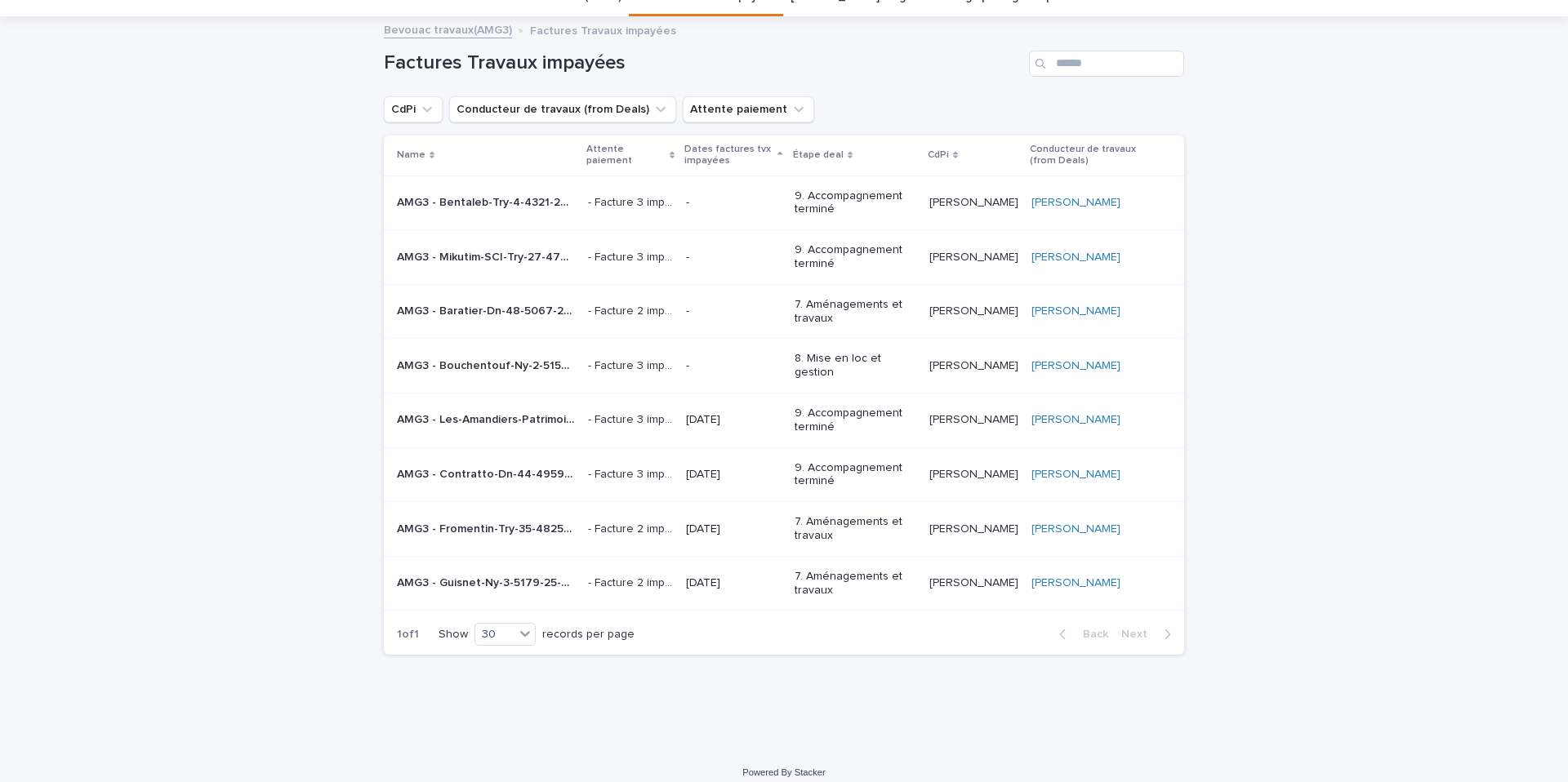
click at [700, 462] on td "22/05/2025" at bounding box center [733, 474] width 108 height 55
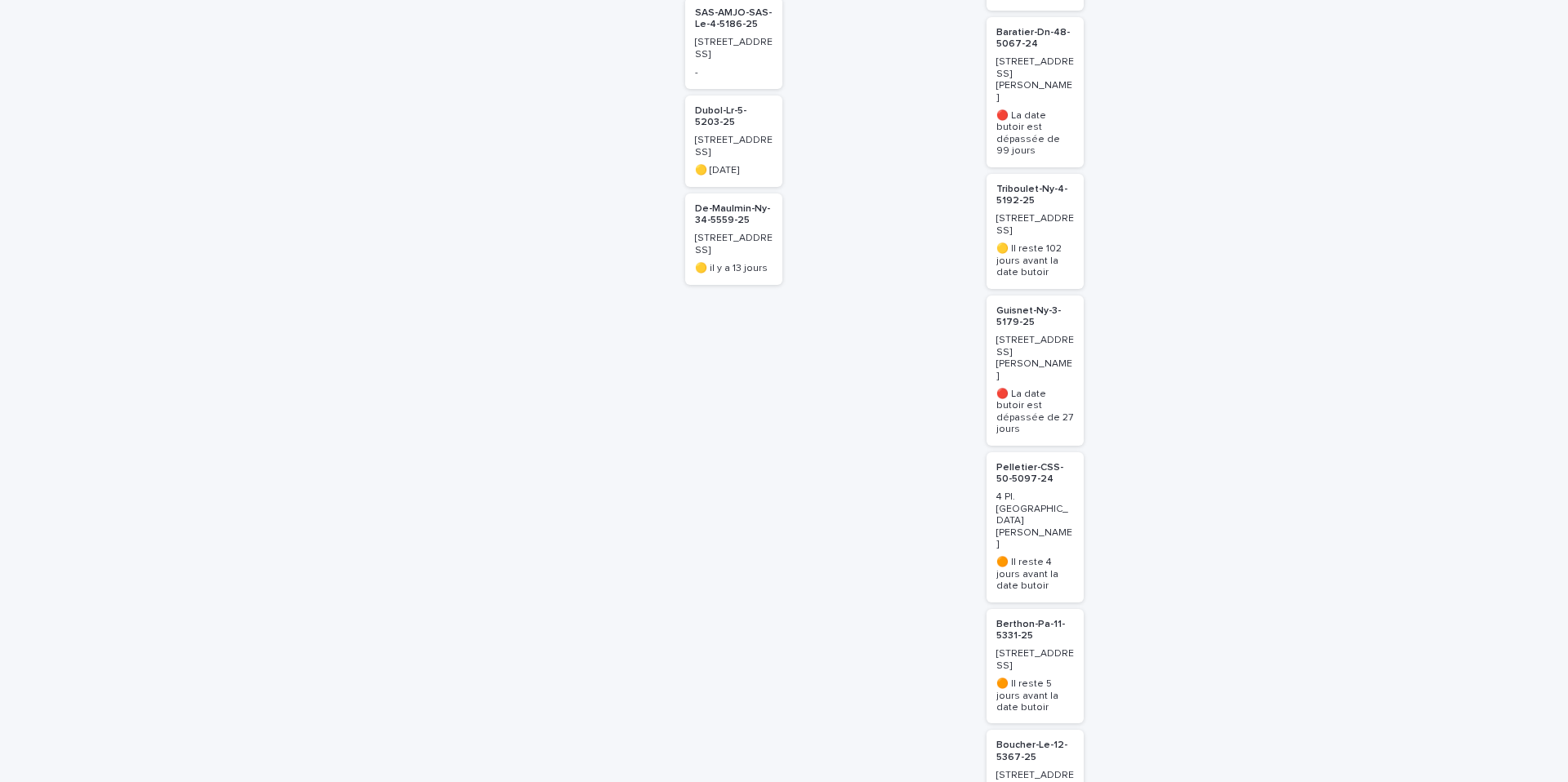
scroll to position [935, 0]
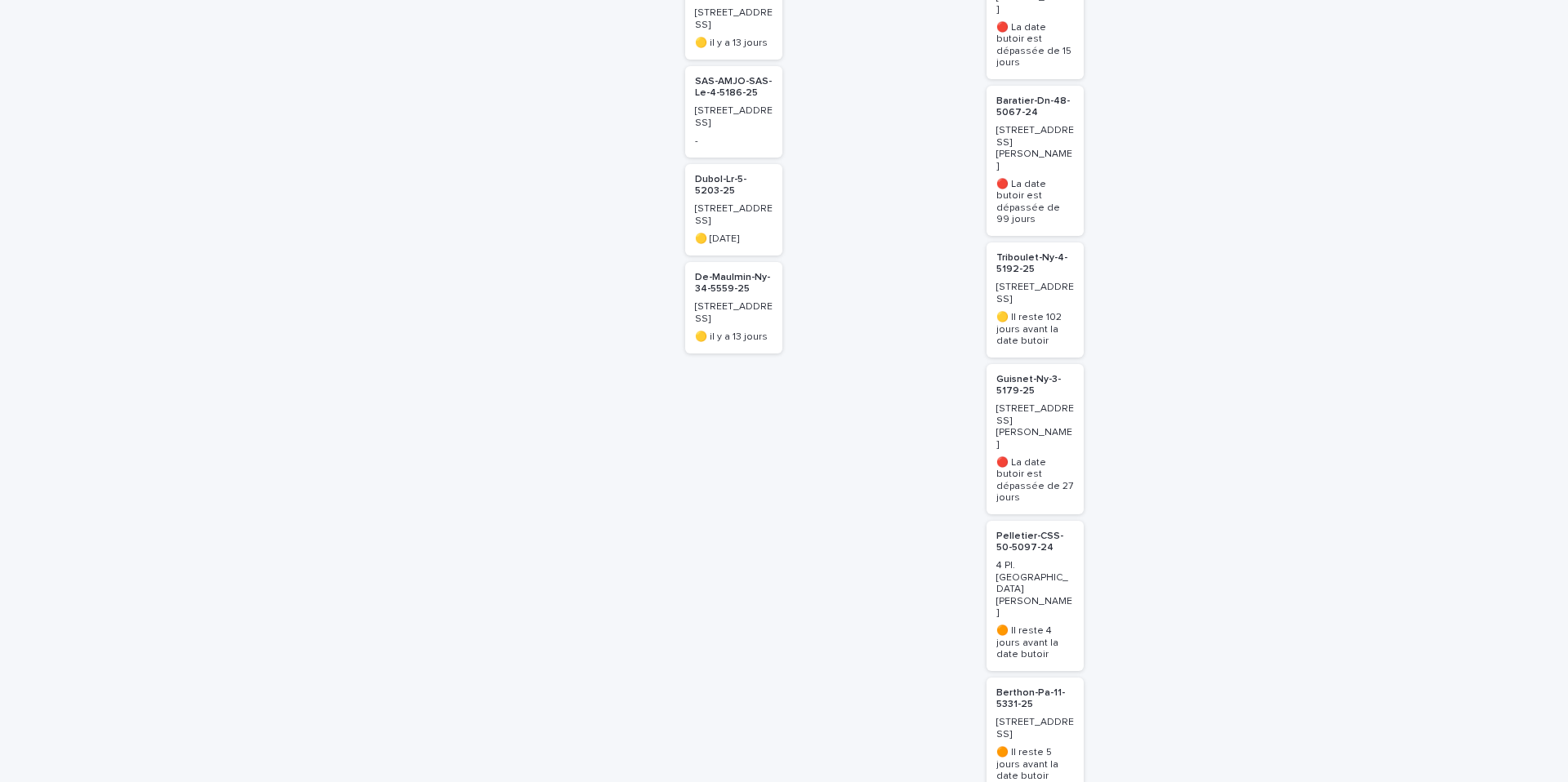
click at [1013, 687] on p "Berthon-Pa-11-5331-25" at bounding box center [1035, 699] width 78 height 24
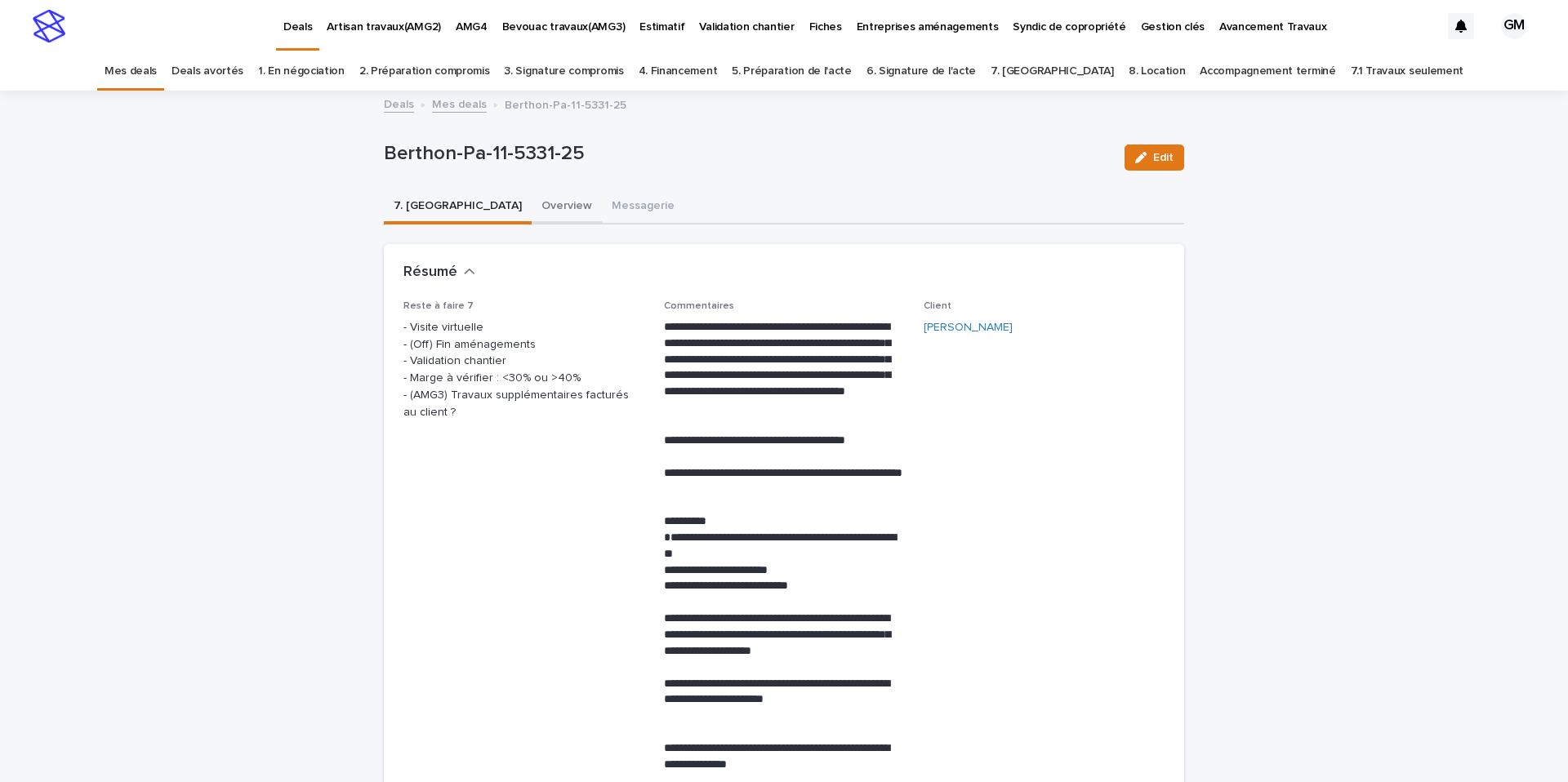
click at [531, 210] on button "Overview" at bounding box center [566, 207] width 70 height 34
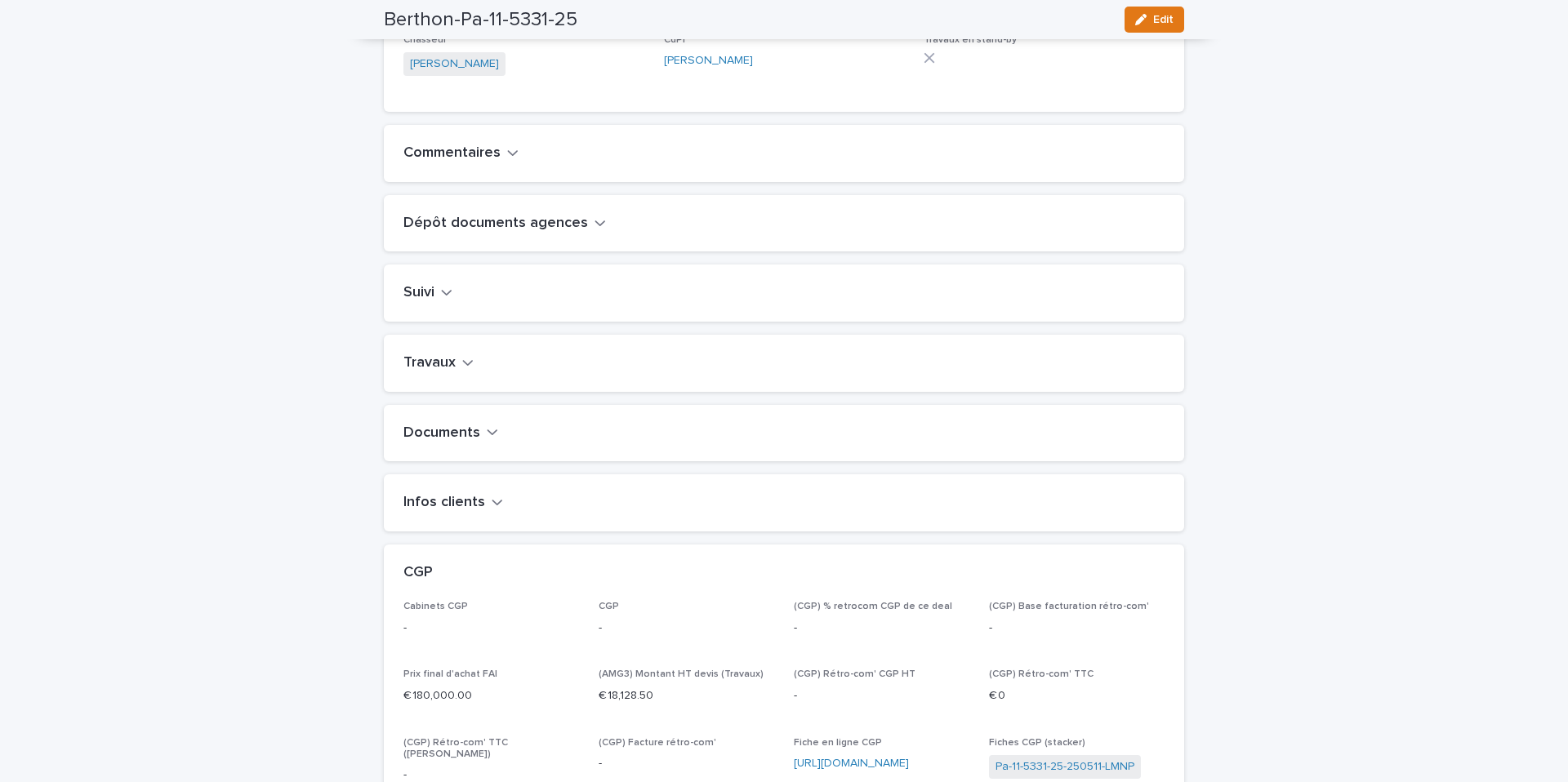
scroll to position [538, 0]
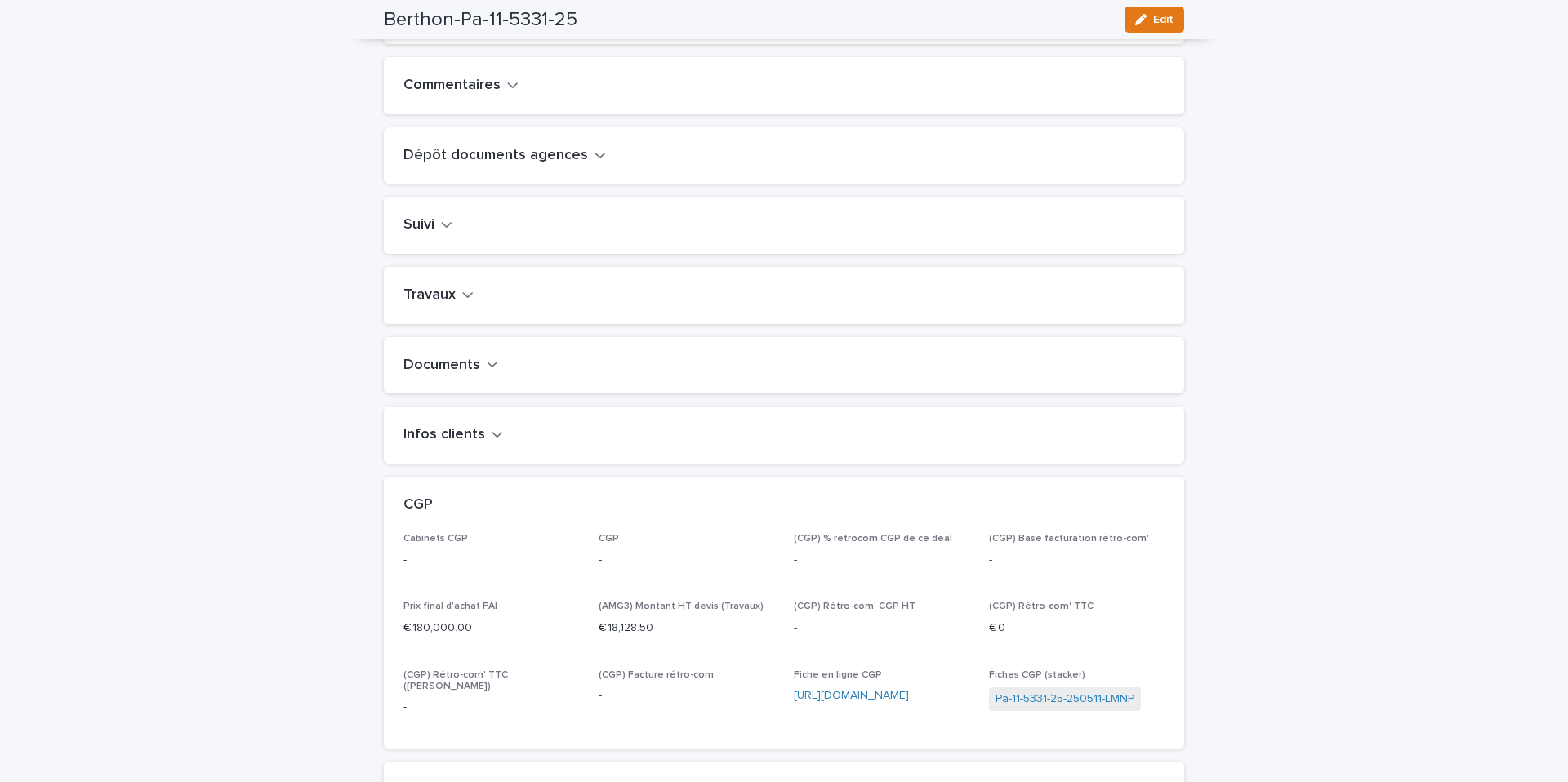
click at [460, 305] on button "Travaux" at bounding box center [439, 295] width 70 height 18
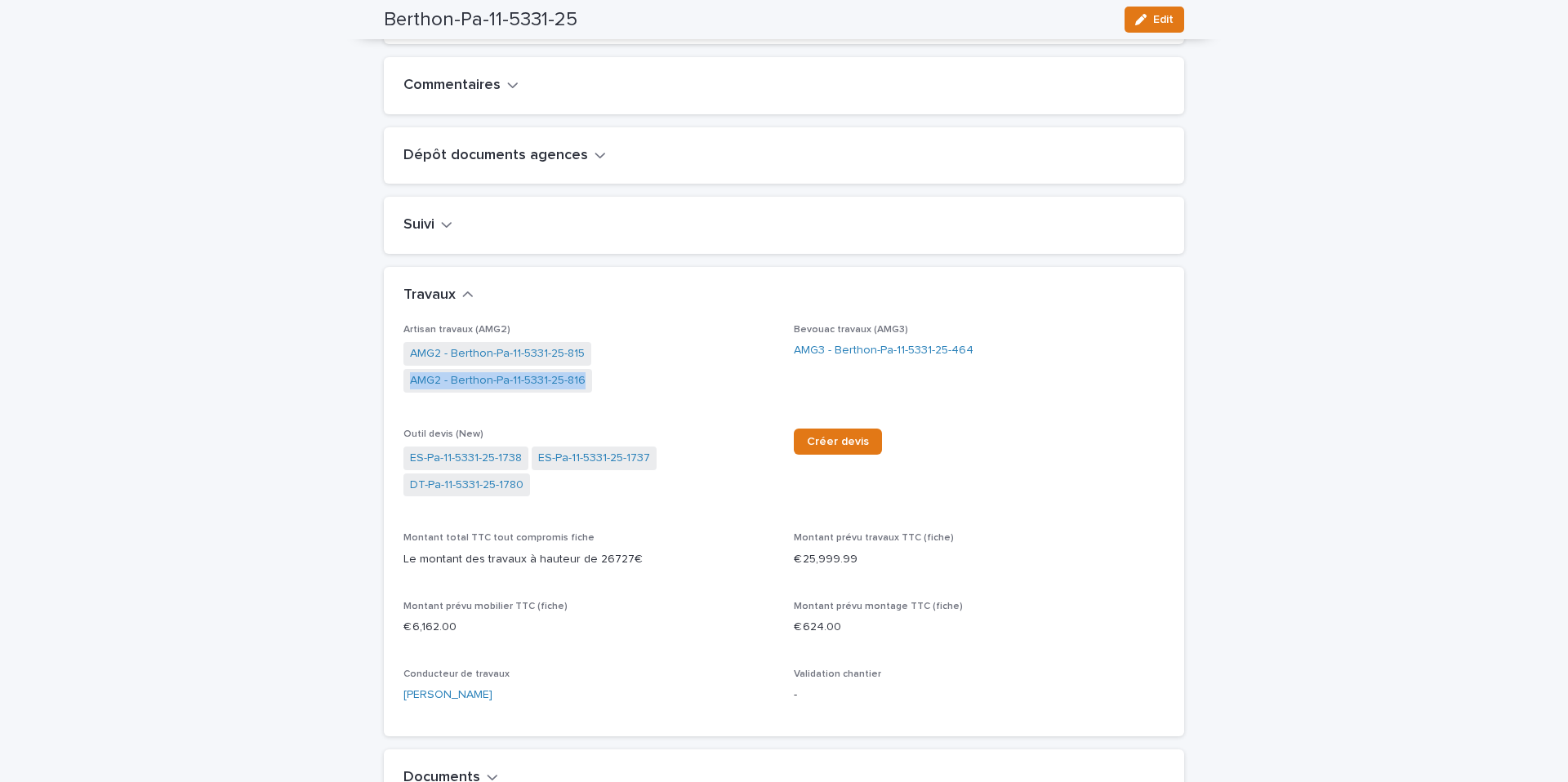
click at [667, 396] on div "AMG2 - Berthon-Pa-11-5331-25-815 AMG2 - Berthon-Pa-11-5331-25-816" at bounding box center [589, 369] width 370 height 54
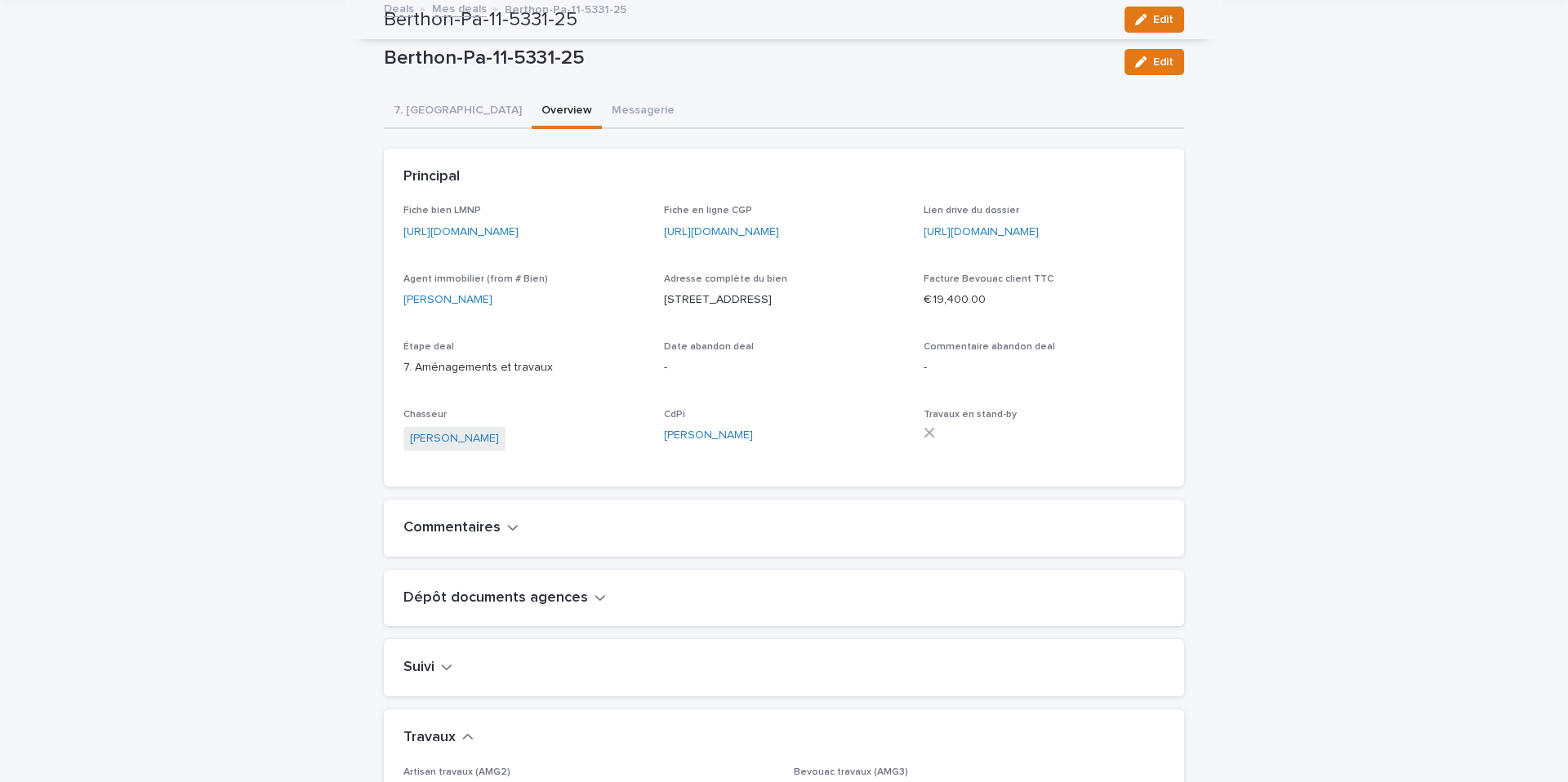
scroll to position [0, 0]
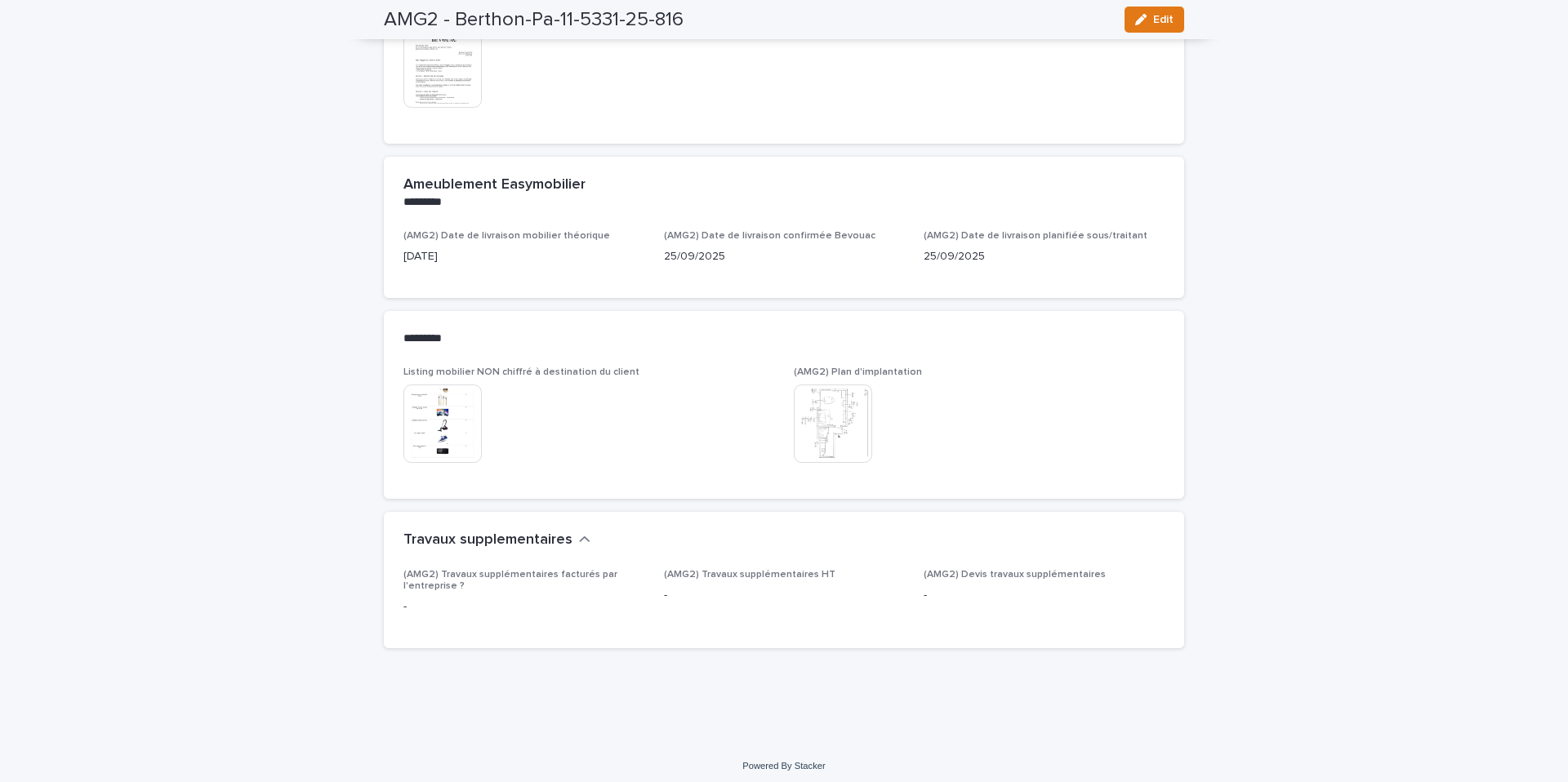
scroll to position [923, 0]
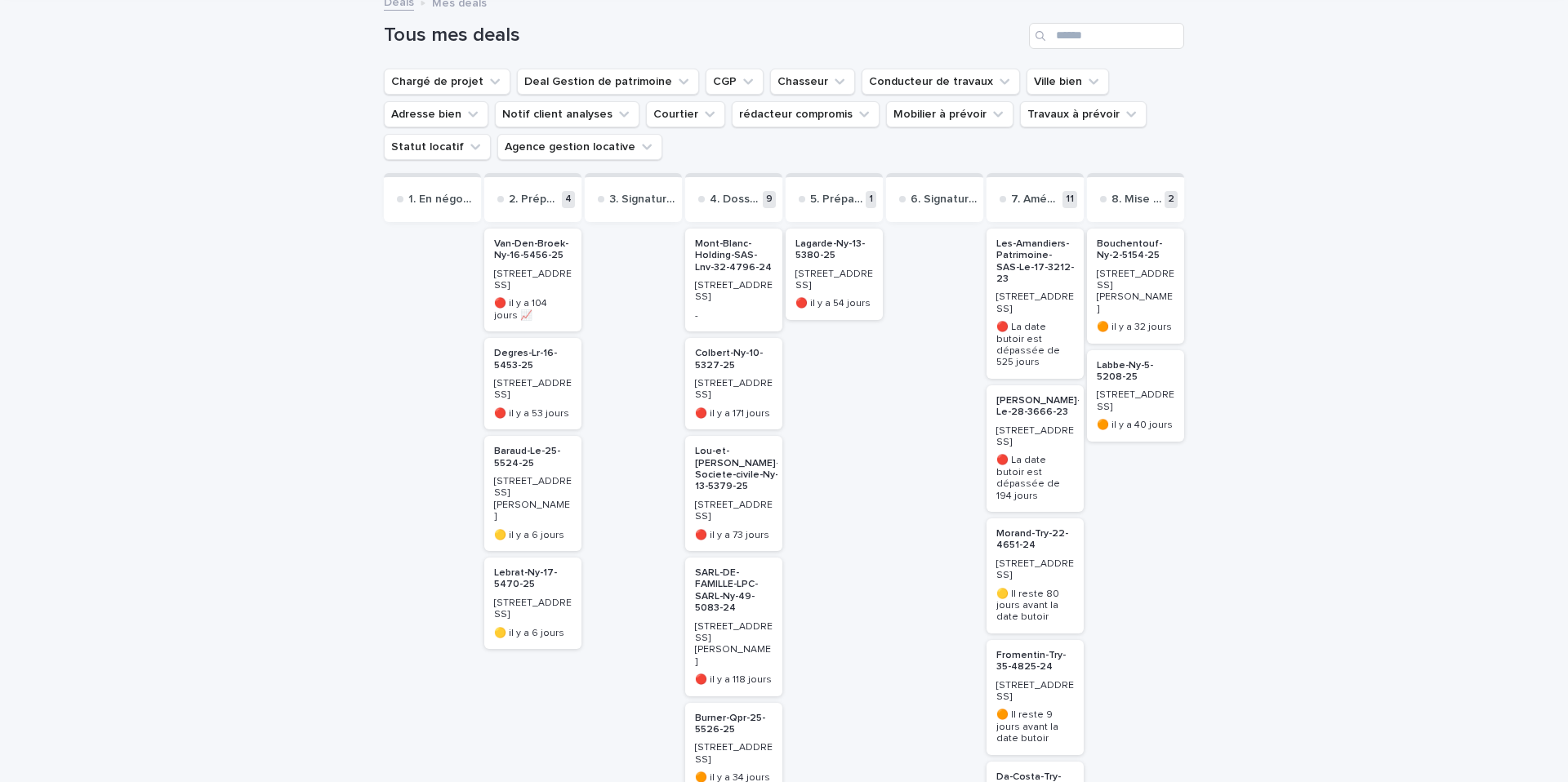
scroll to position [118, 0]
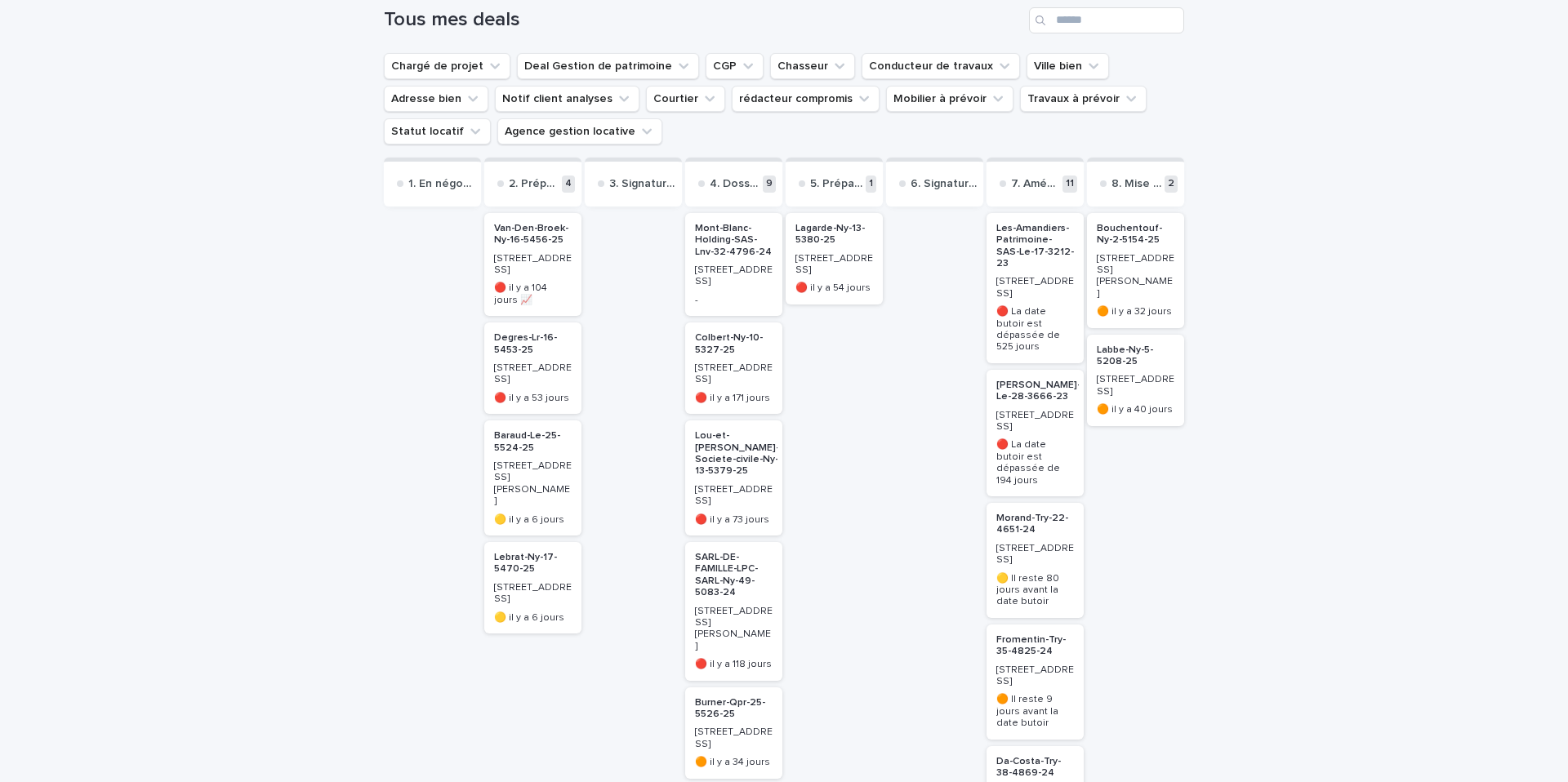
click at [526, 552] on p "Lebrat-Ny-17-5470-25" at bounding box center [532, 564] width 78 height 24
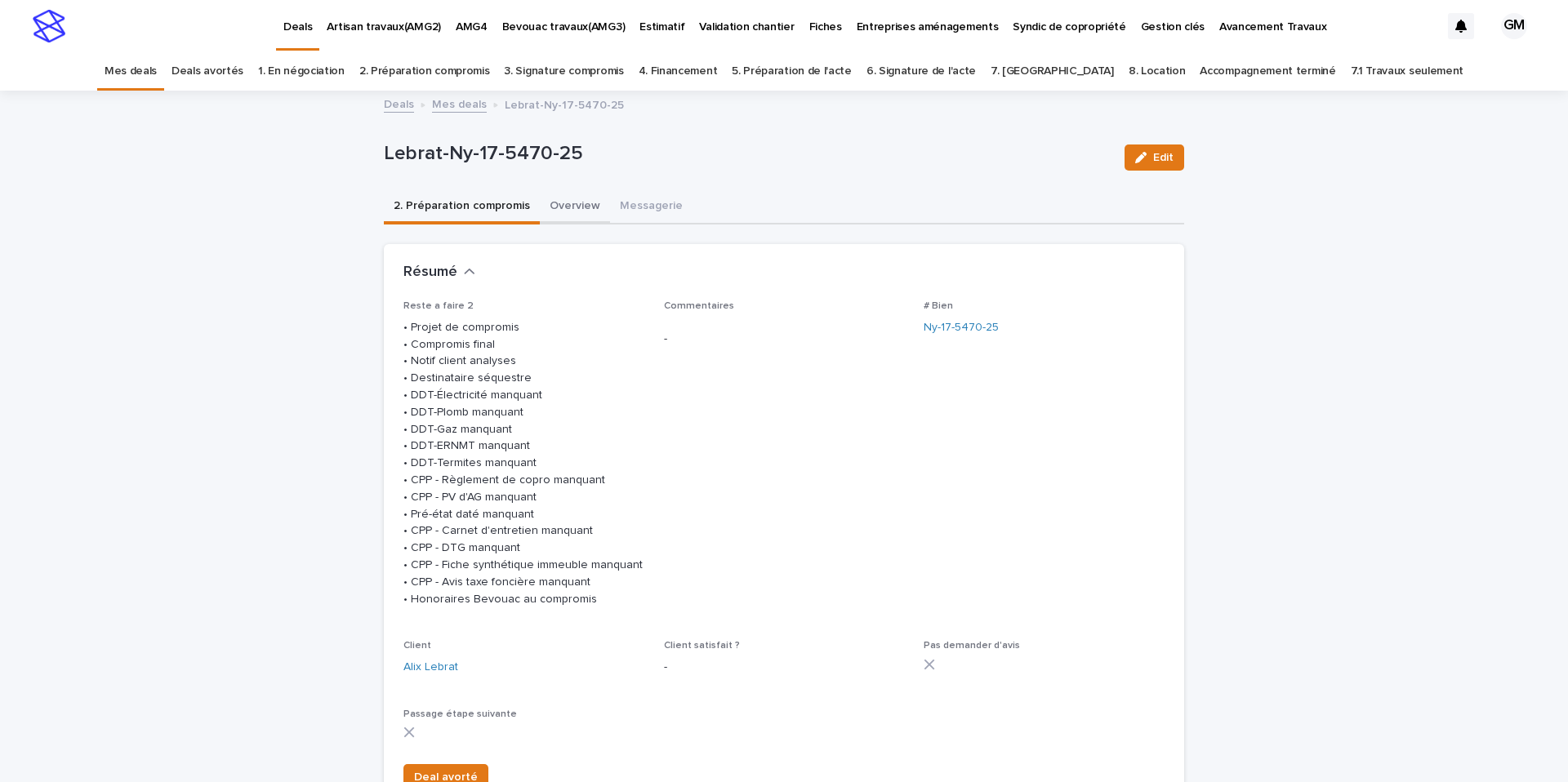
click at [566, 209] on button "Overview" at bounding box center [575, 207] width 70 height 34
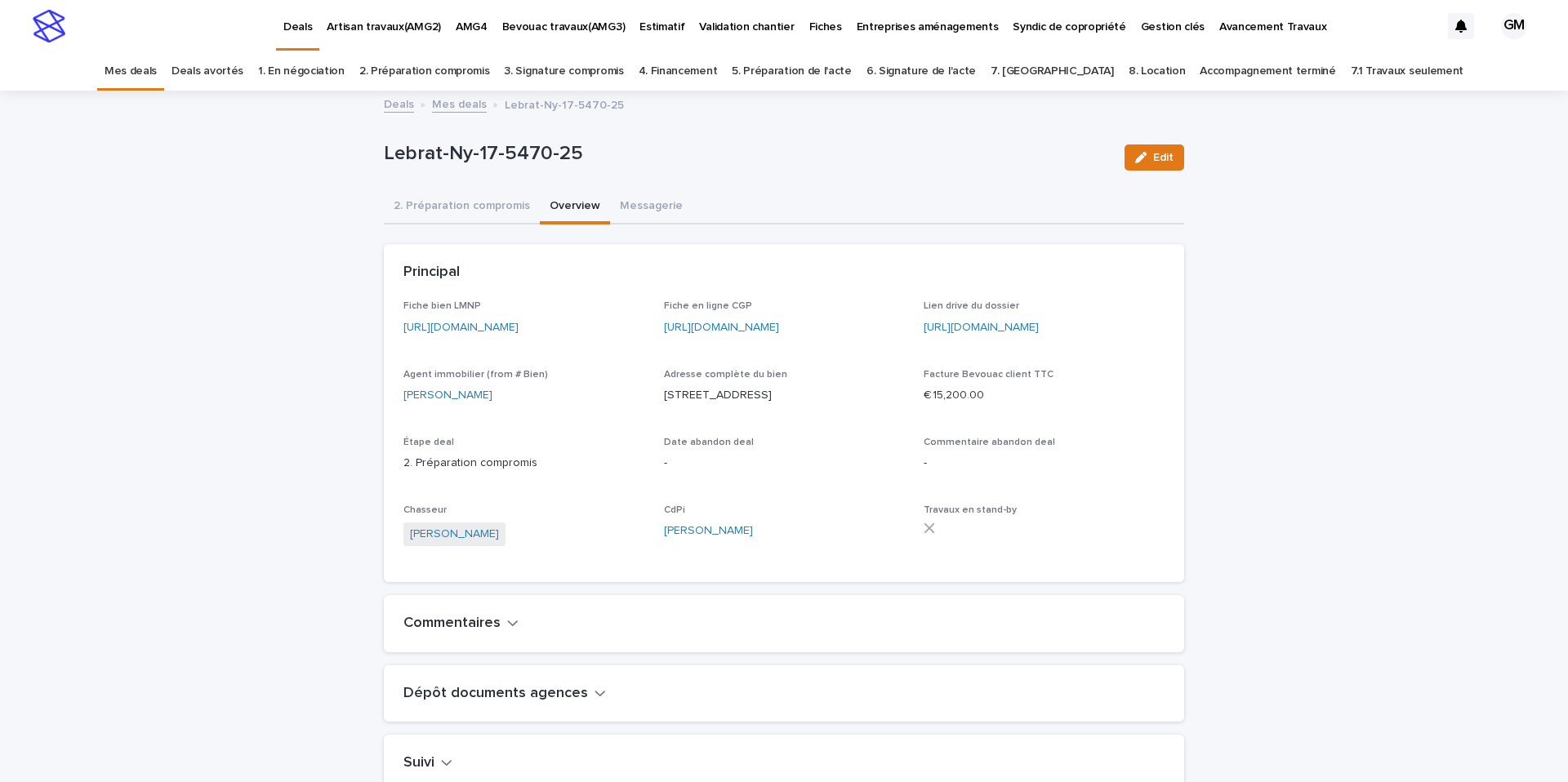
click at [519, 322] on link "[URL][DOMAIN_NAME]" at bounding box center [461, 327] width 115 height 11
